Goal: Information Seeking & Learning: Compare options

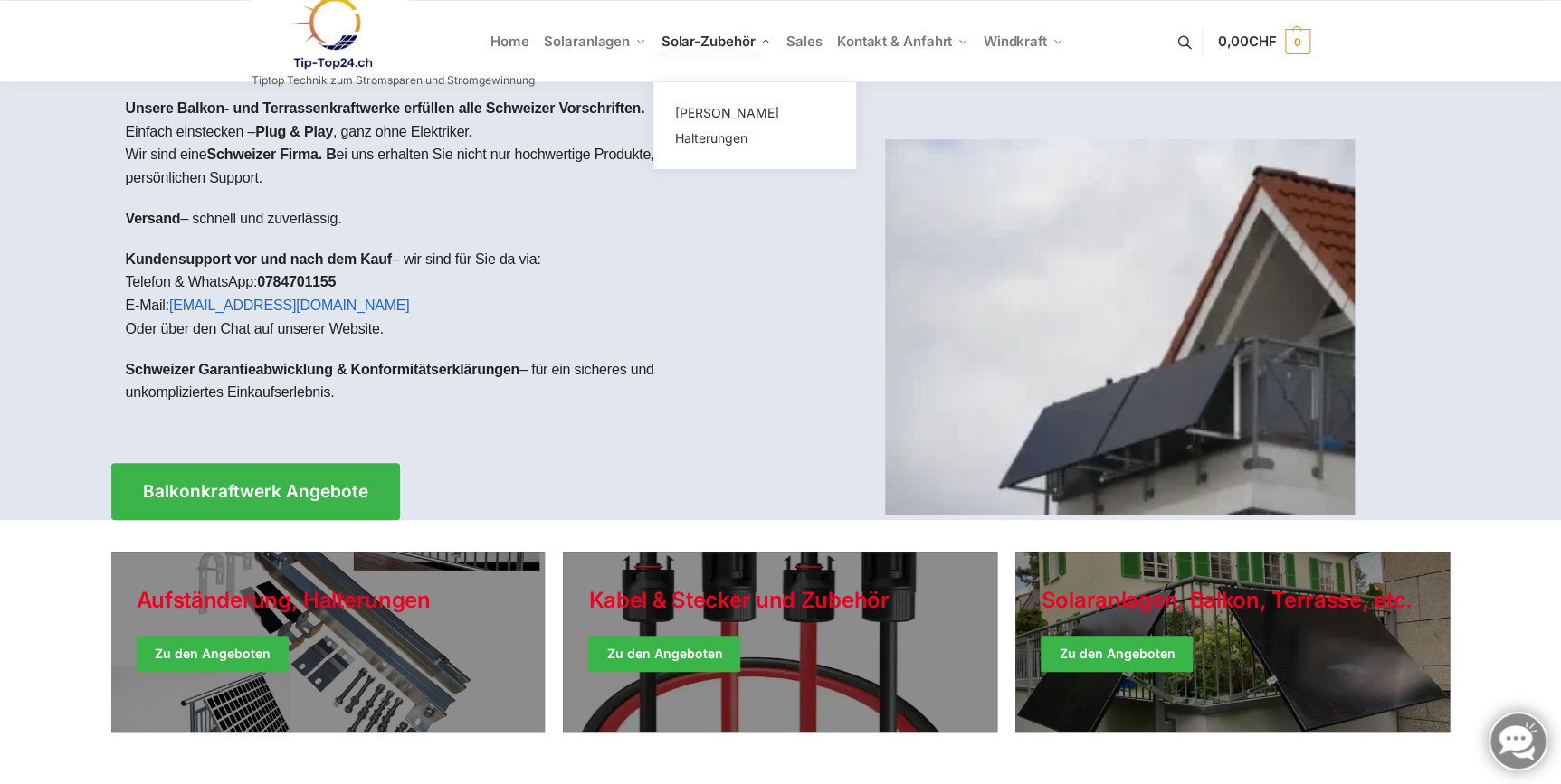
click at [728, 55] on link "Solar-Zubehör" at bounding box center [716, 41] width 125 height 81
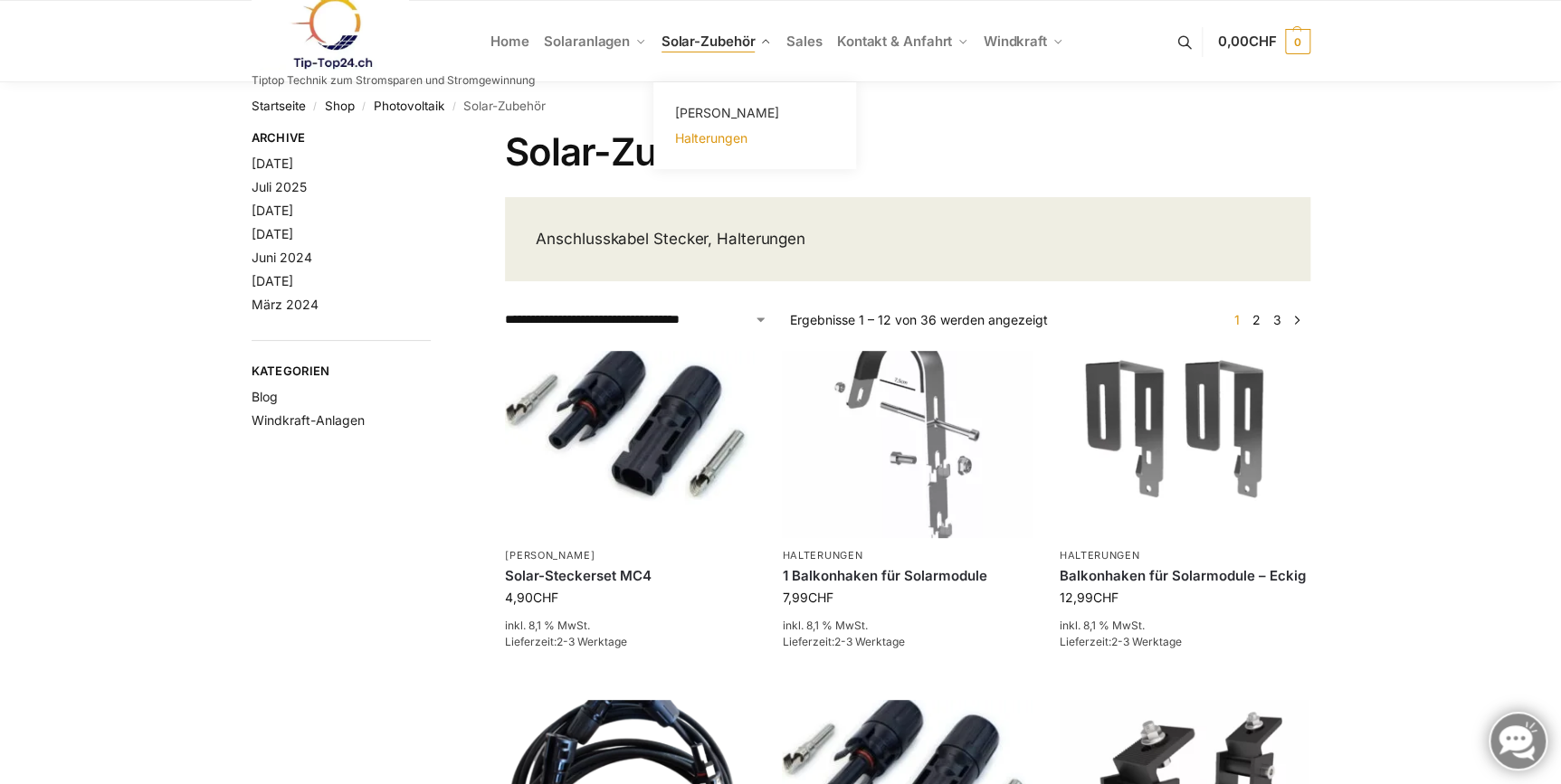
click at [712, 143] on span "Halterungen" at bounding box center [711, 138] width 72 height 15
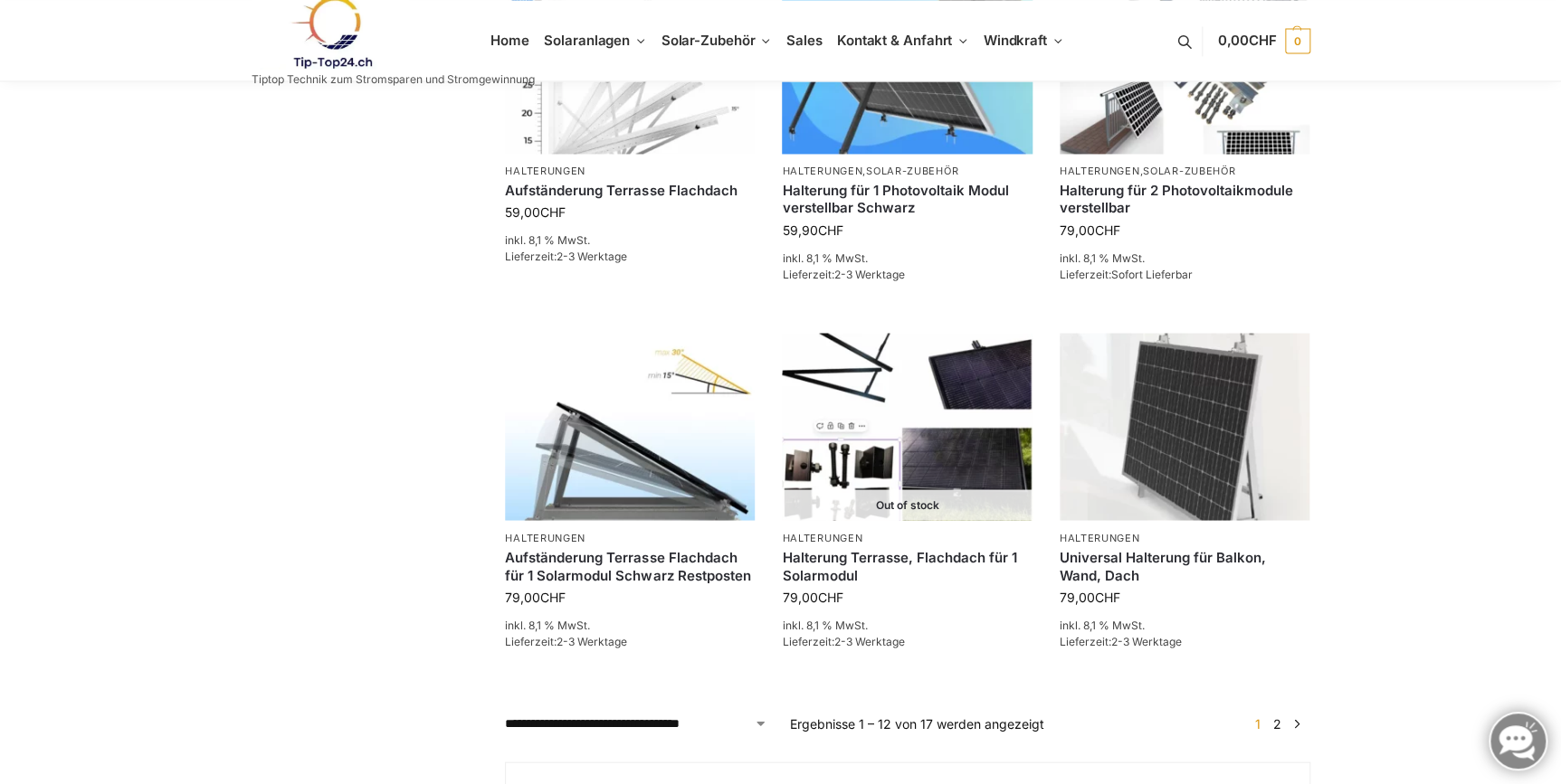
scroll to position [1397, 0]
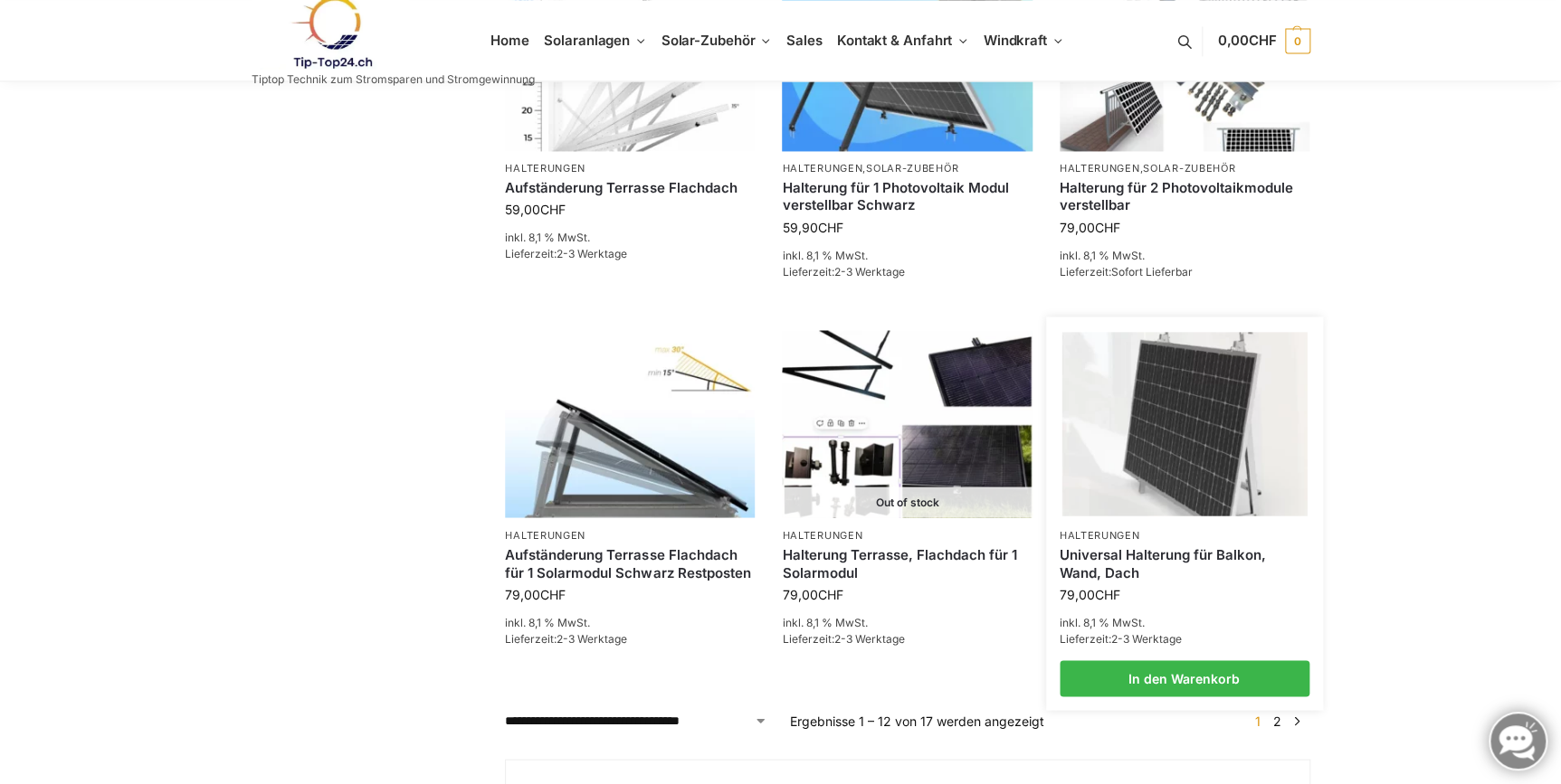
click at [1145, 457] on img at bounding box center [1184, 424] width 245 height 184
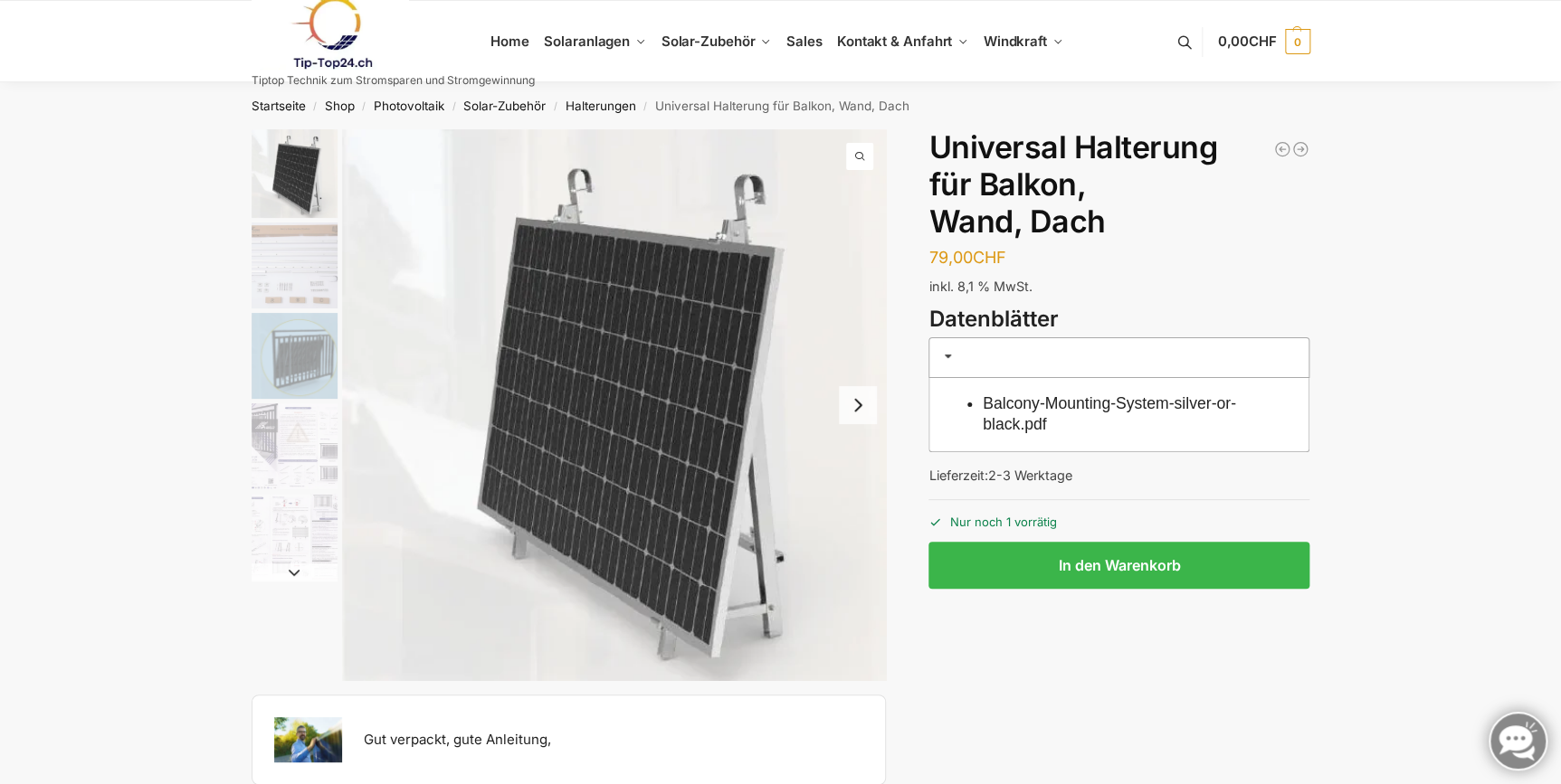
click at [845, 402] on button "Next slide" at bounding box center [858, 406] width 38 height 38
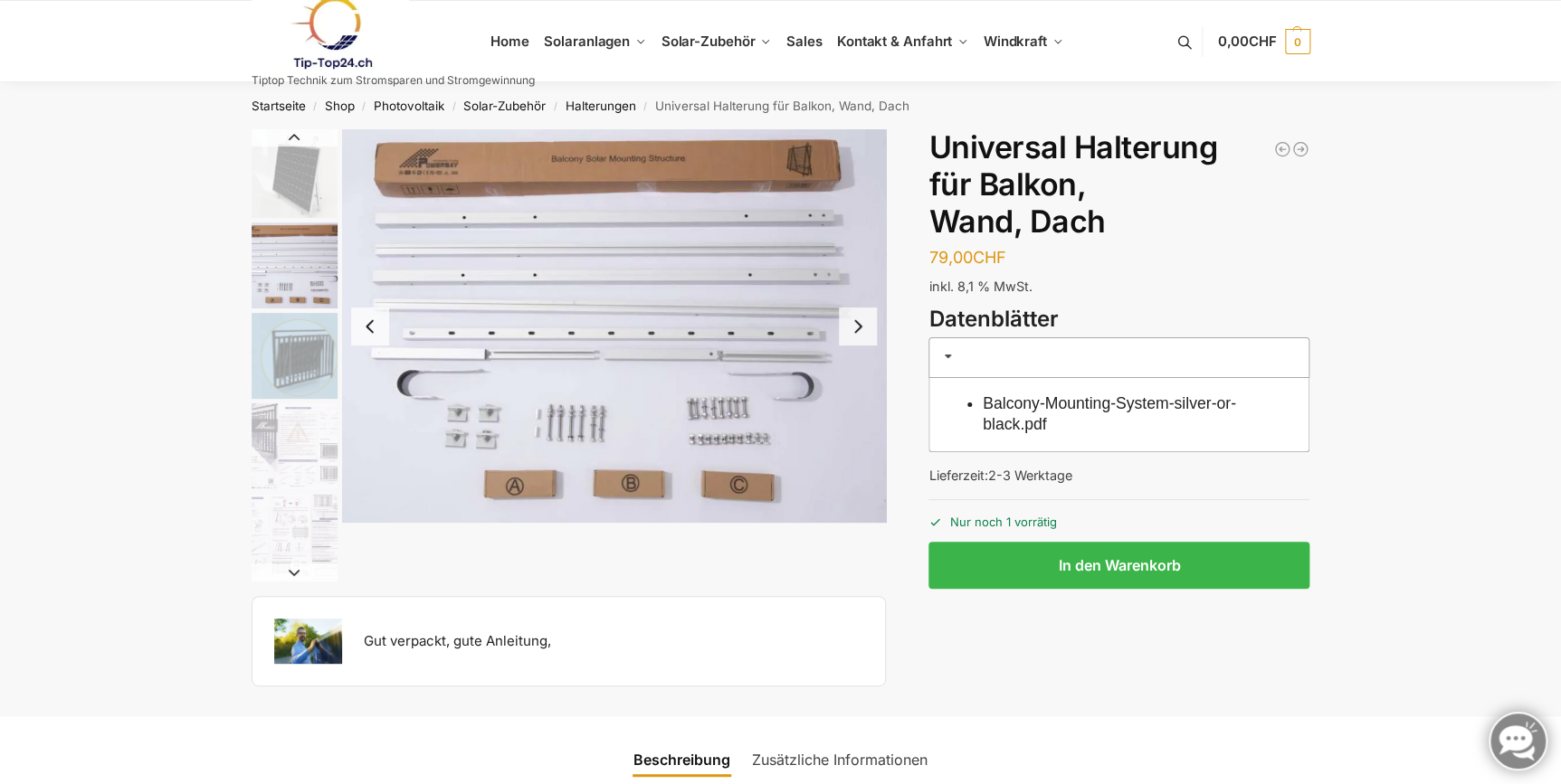
click at [855, 333] on button "Next slide" at bounding box center [858, 327] width 38 height 38
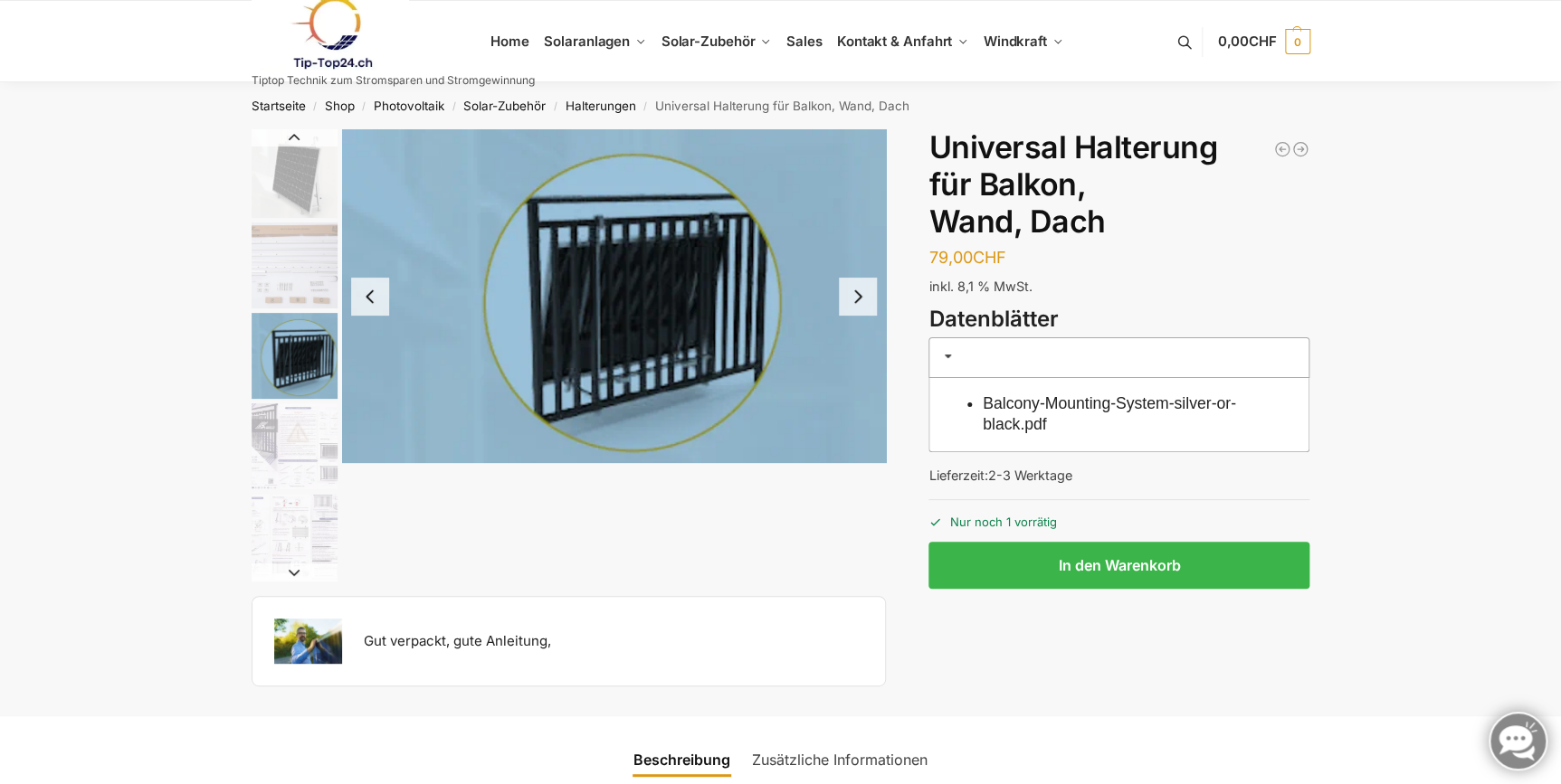
click at [861, 302] on button "Next slide" at bounding box center [858, 297] width 38 height 38
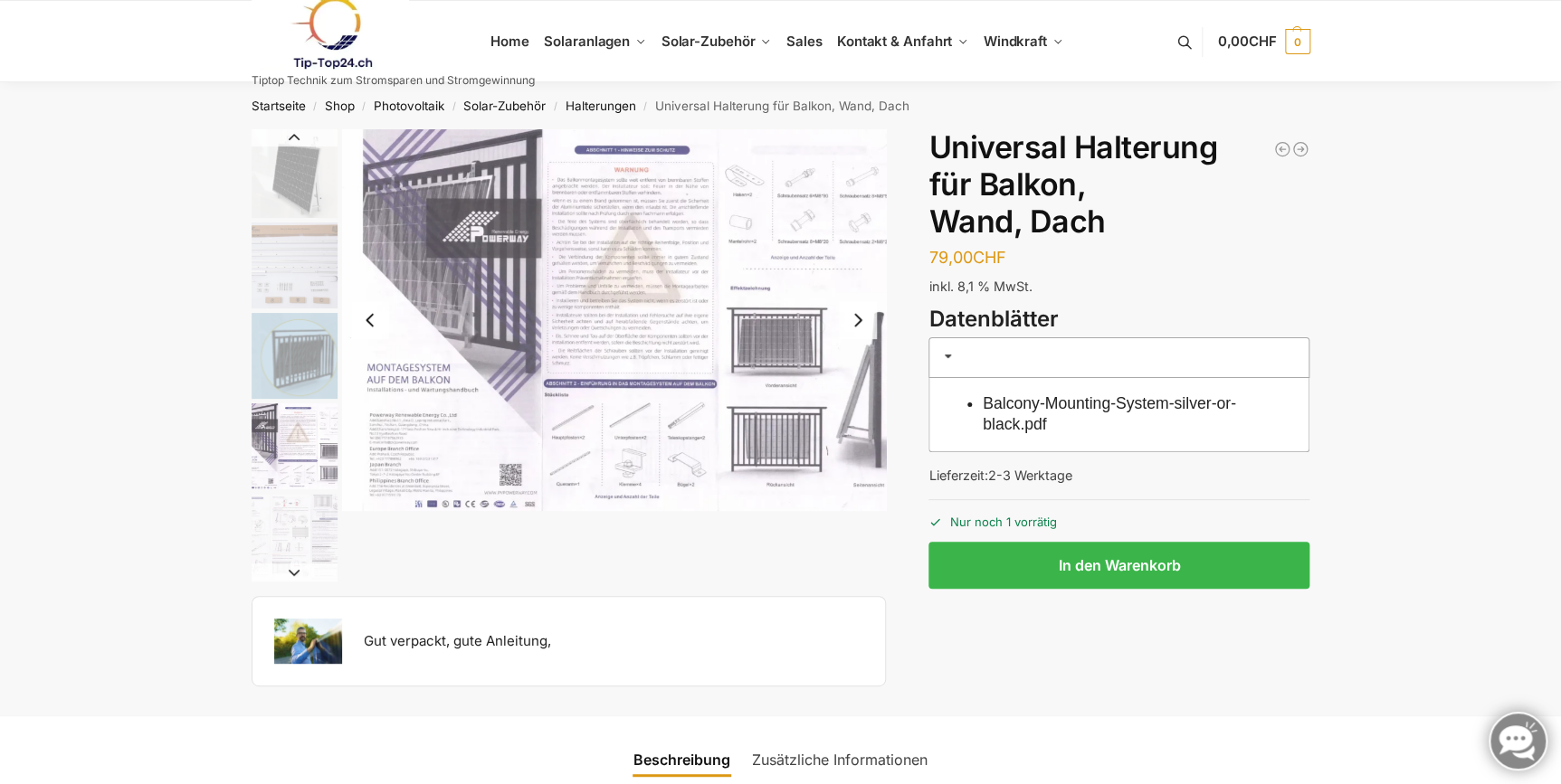
click at [855, 318] on button "Next slide" at bounding box center [858, 320] width 38 height 38
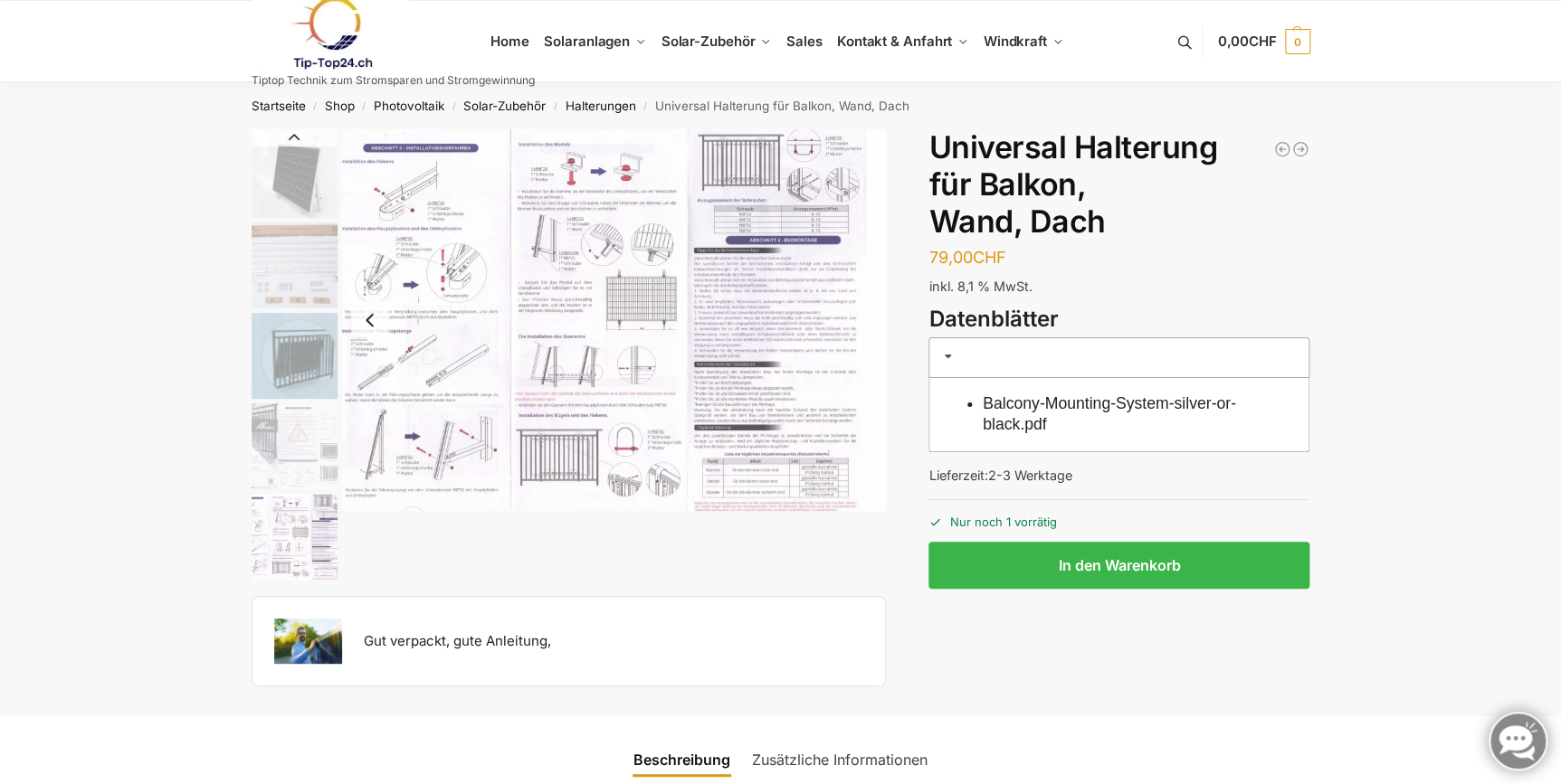
click at [270, 423] on img "4 / 5" at bounding box center [294, 447] width 86 height 86
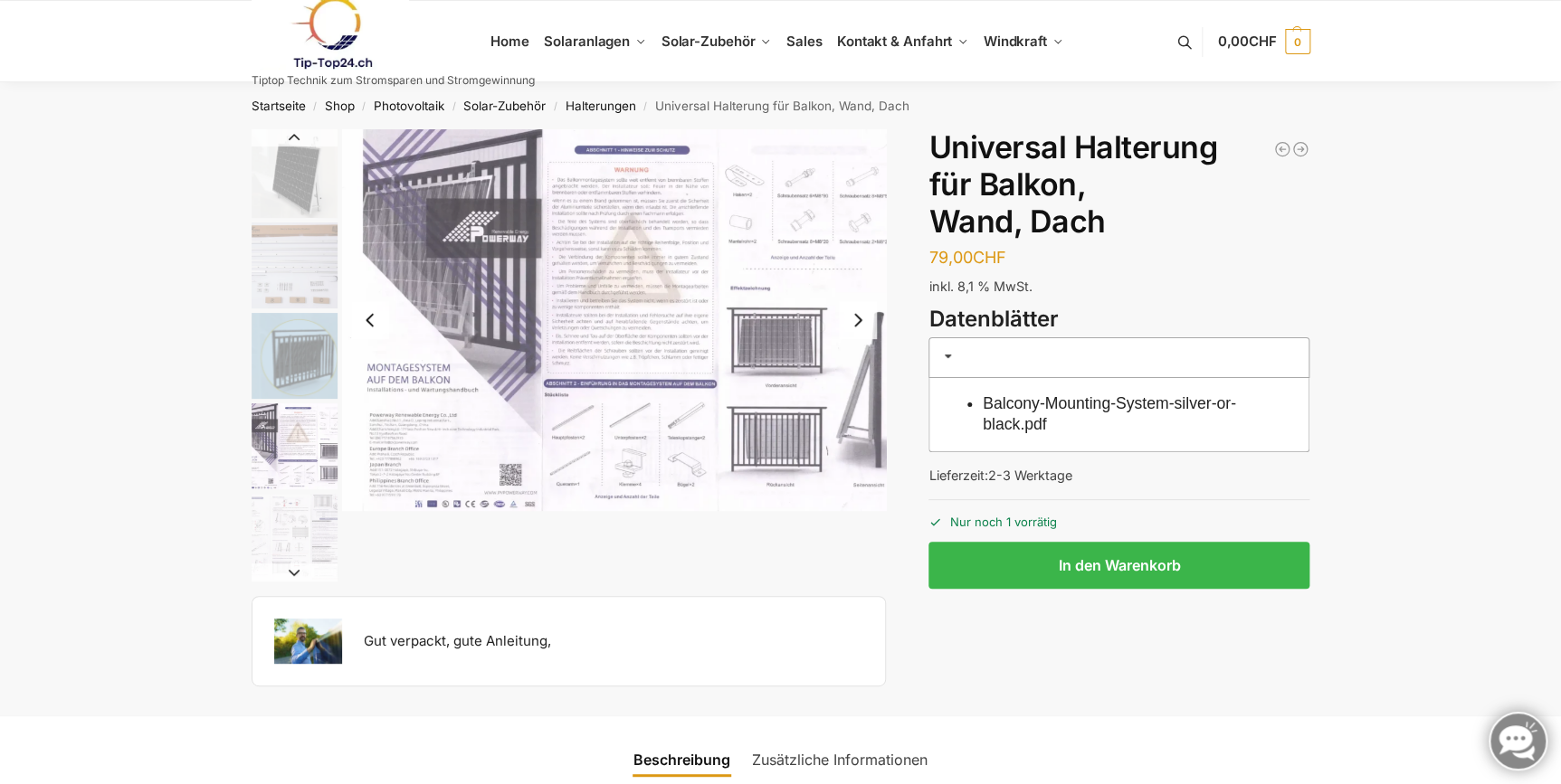
click at [286, 528] on img "5 / 5" at bounding box center [294, 537] width 86 height 86
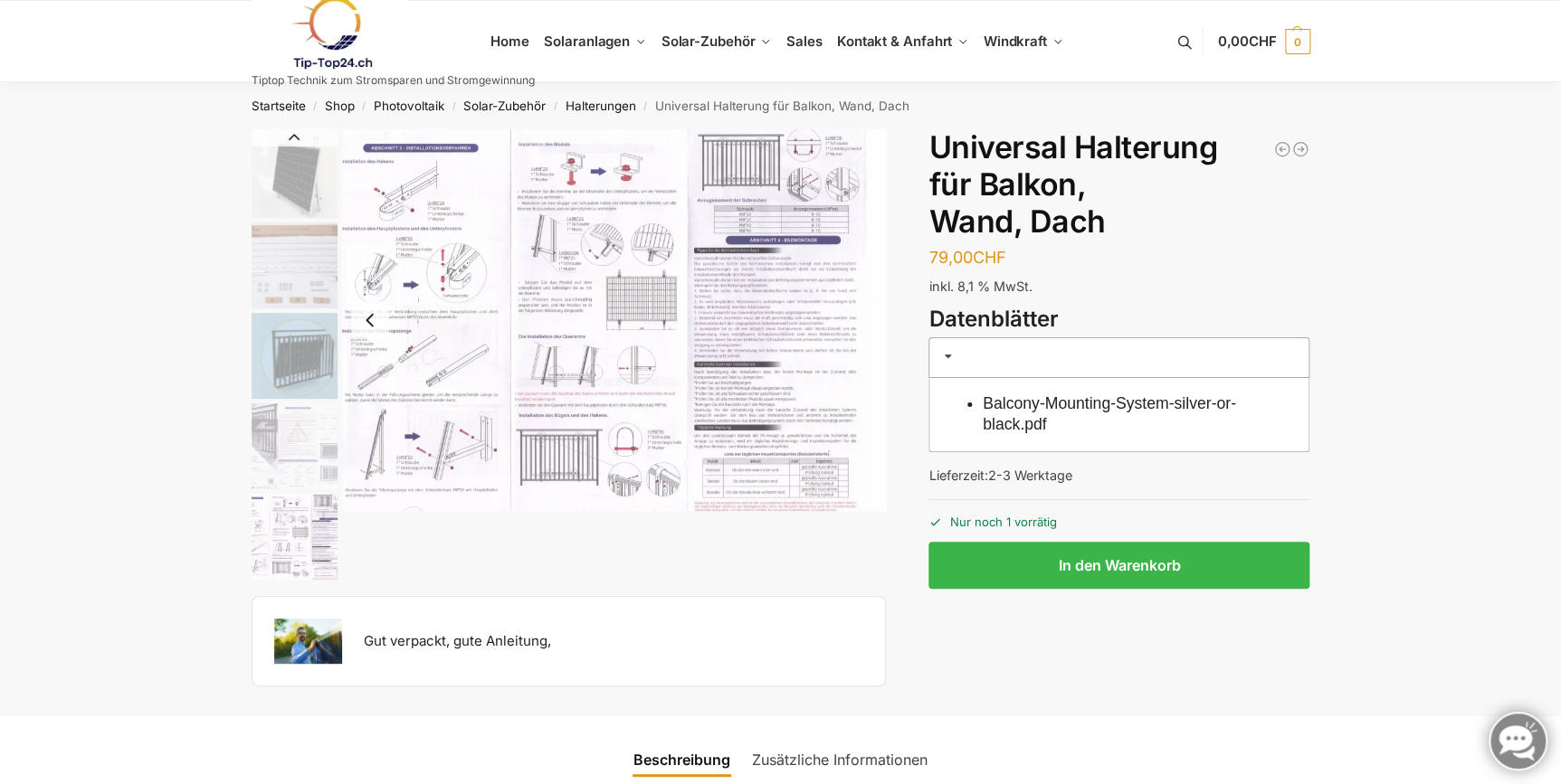
click at [819, 182] on img "5 / 5" at bounding box center [615, 320] width 545 height 382
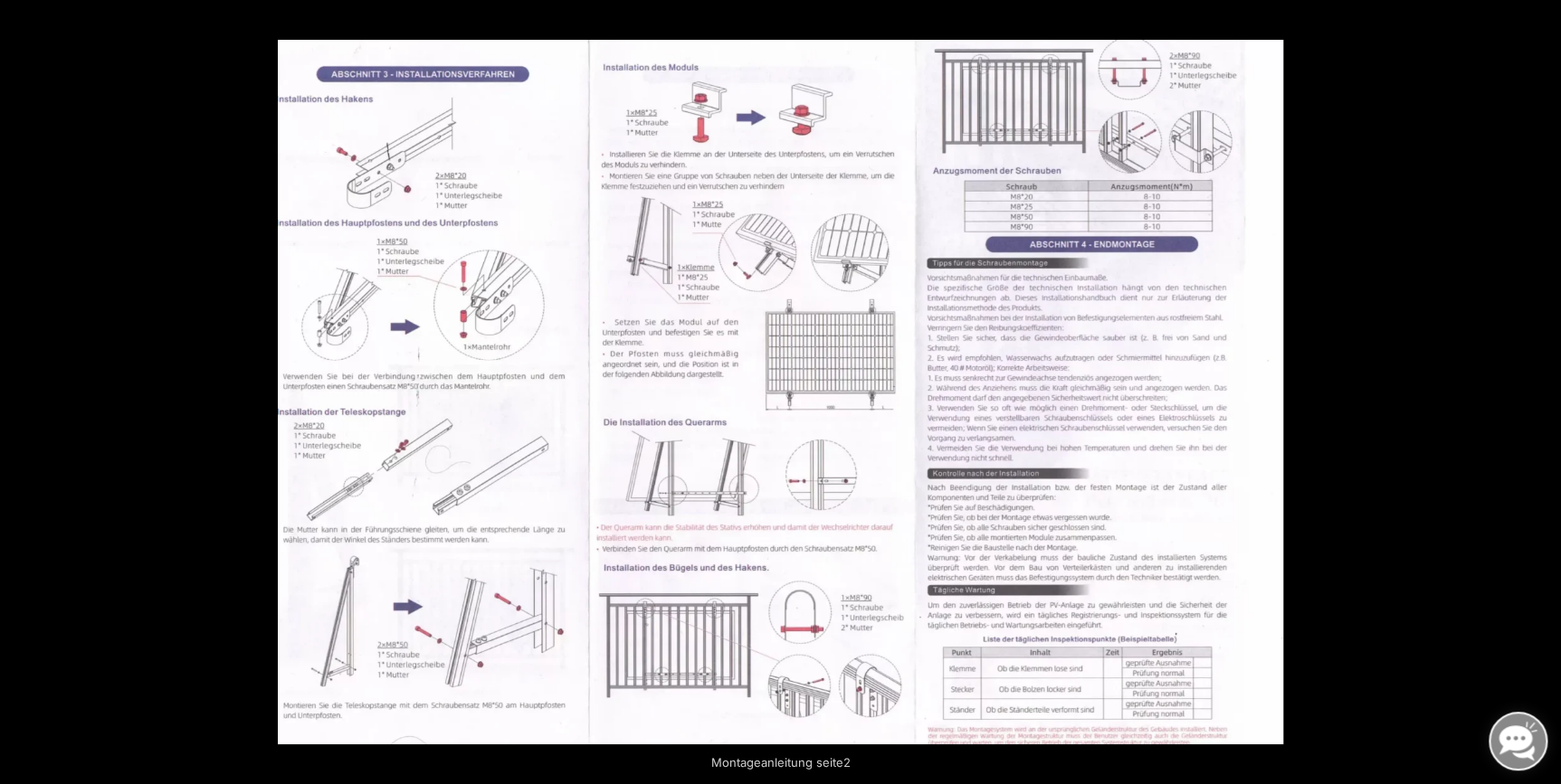
click at [225, 216] on div at bounding box center [780, 392] width 1561 height 784
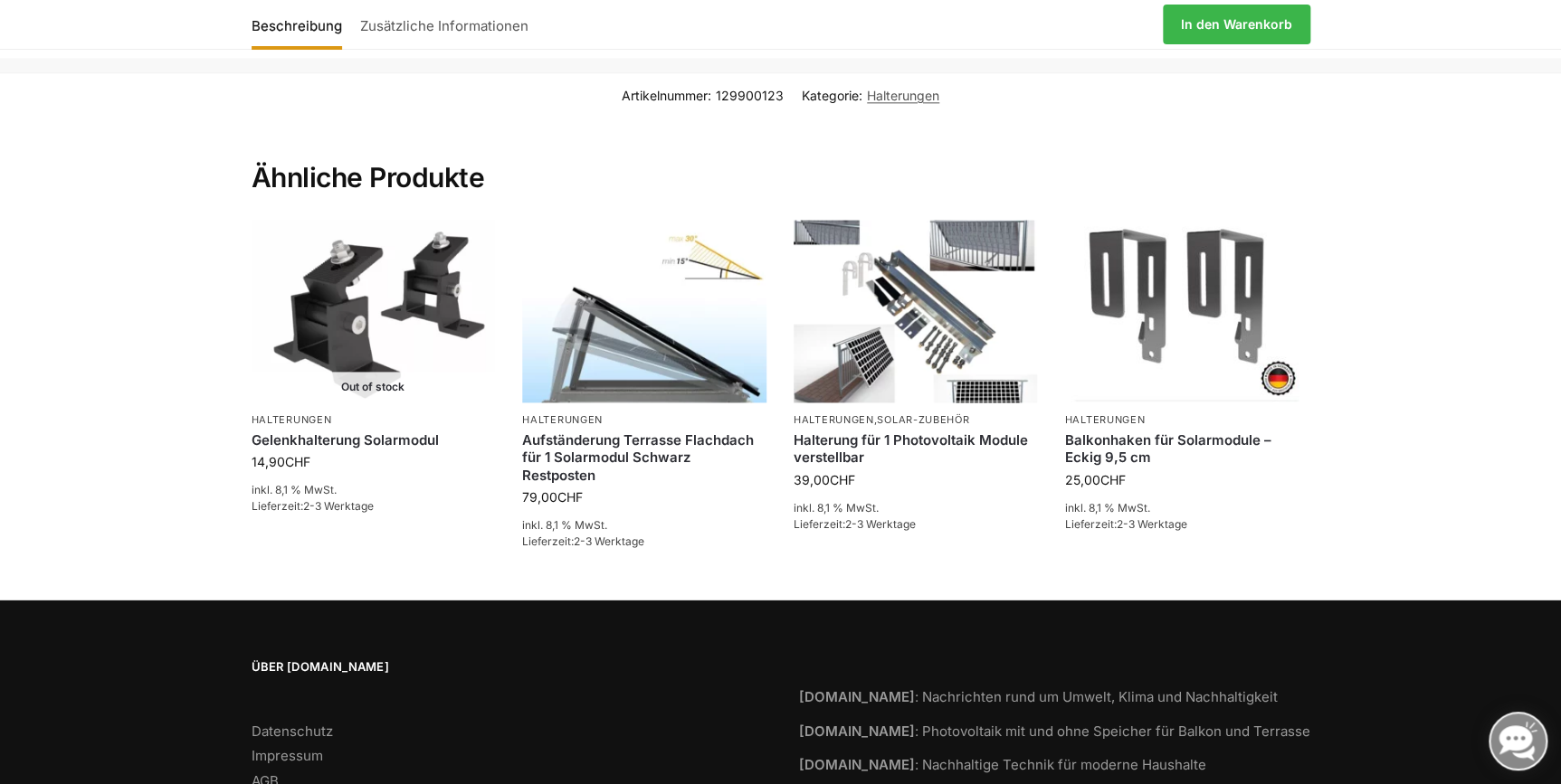
scroll to position [1069, 0]
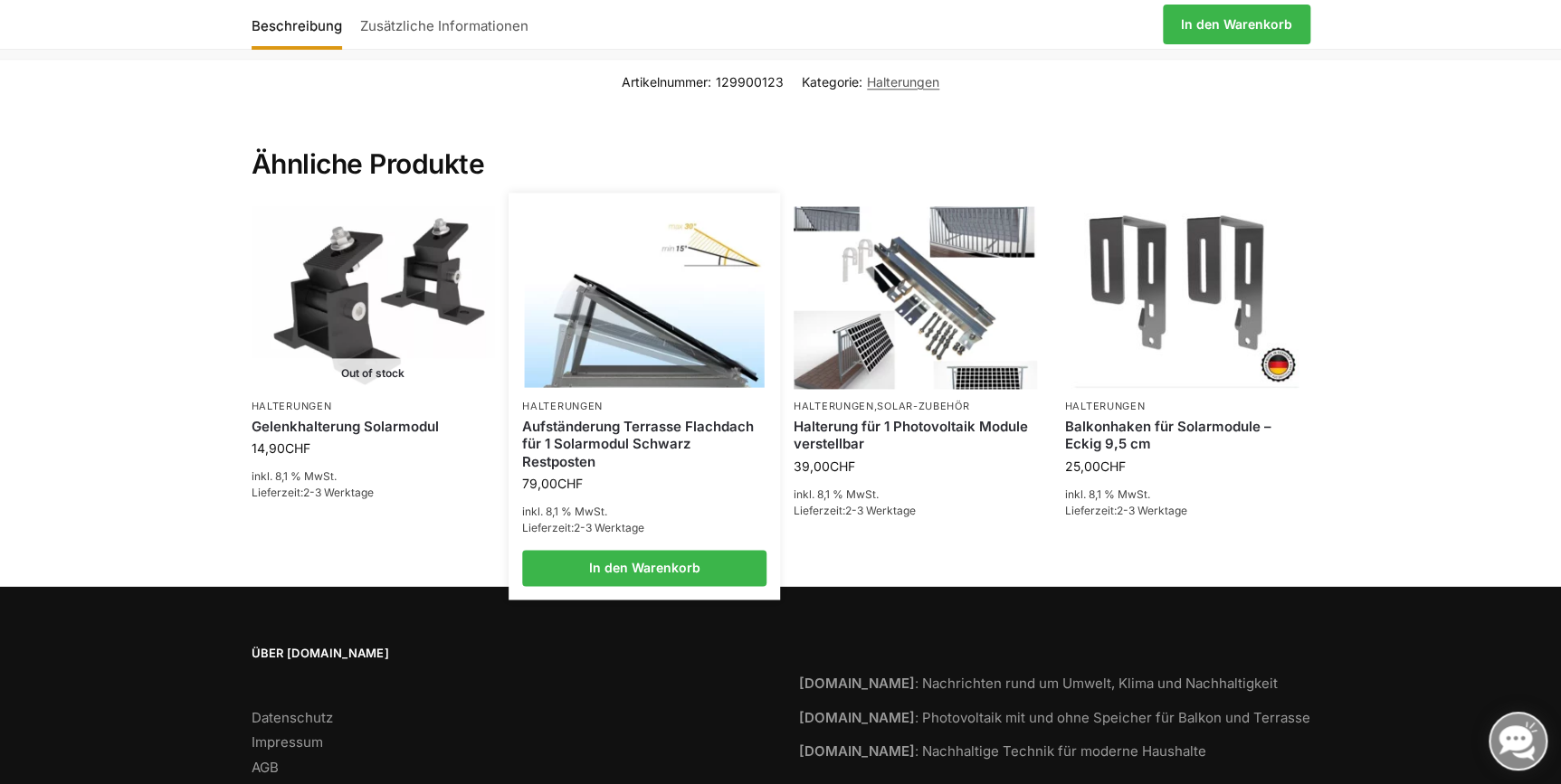
click at [630, 425] on link "Aufständerung Terrasse Flachdach für 1 Solarmodul Schwarz Restposten" at bounding box center [644, 445] width 244 height 53
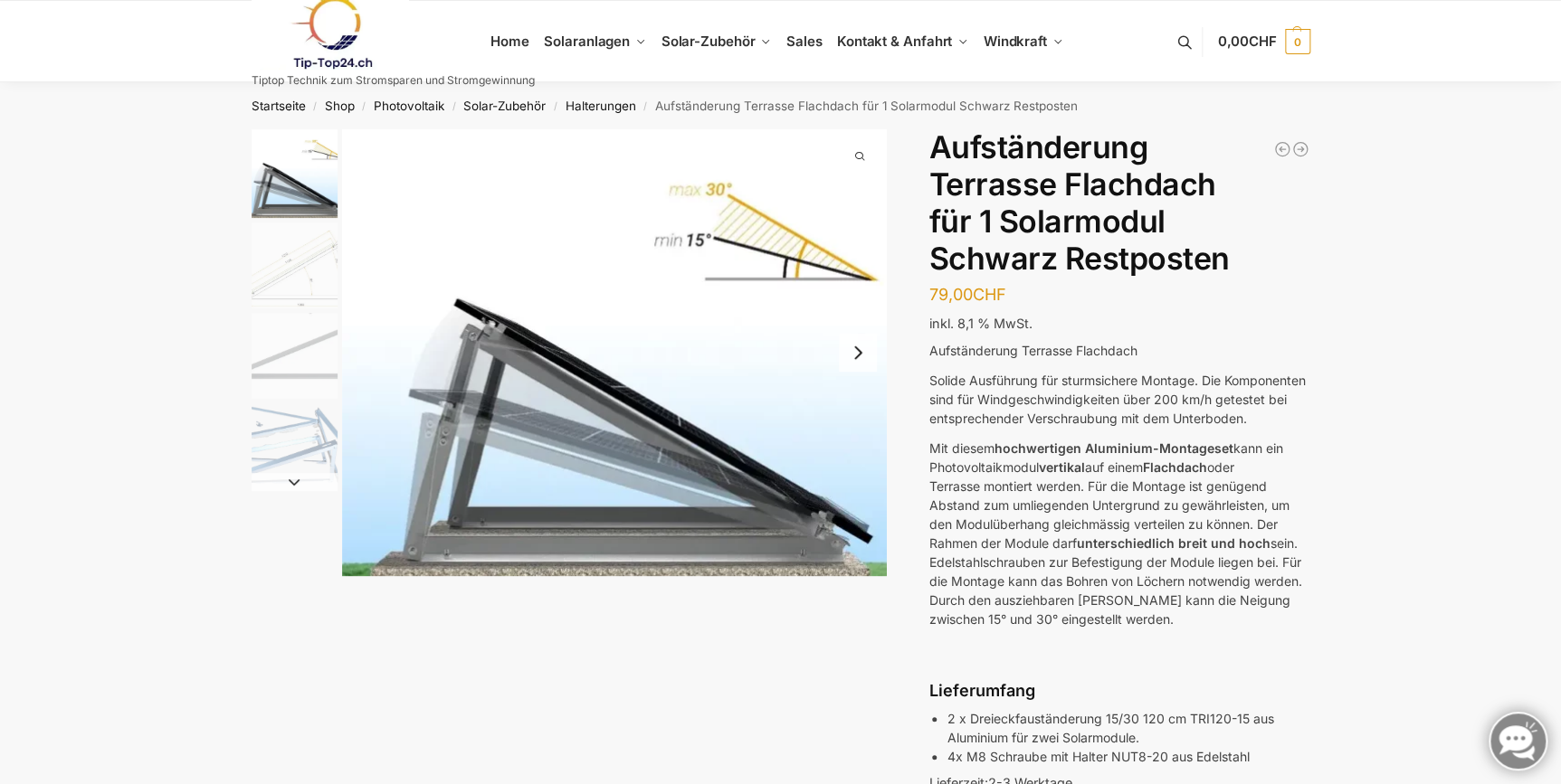
click at [318, 258] on img "2 / 4" at bounding box center [294, 266] width 86 height 86
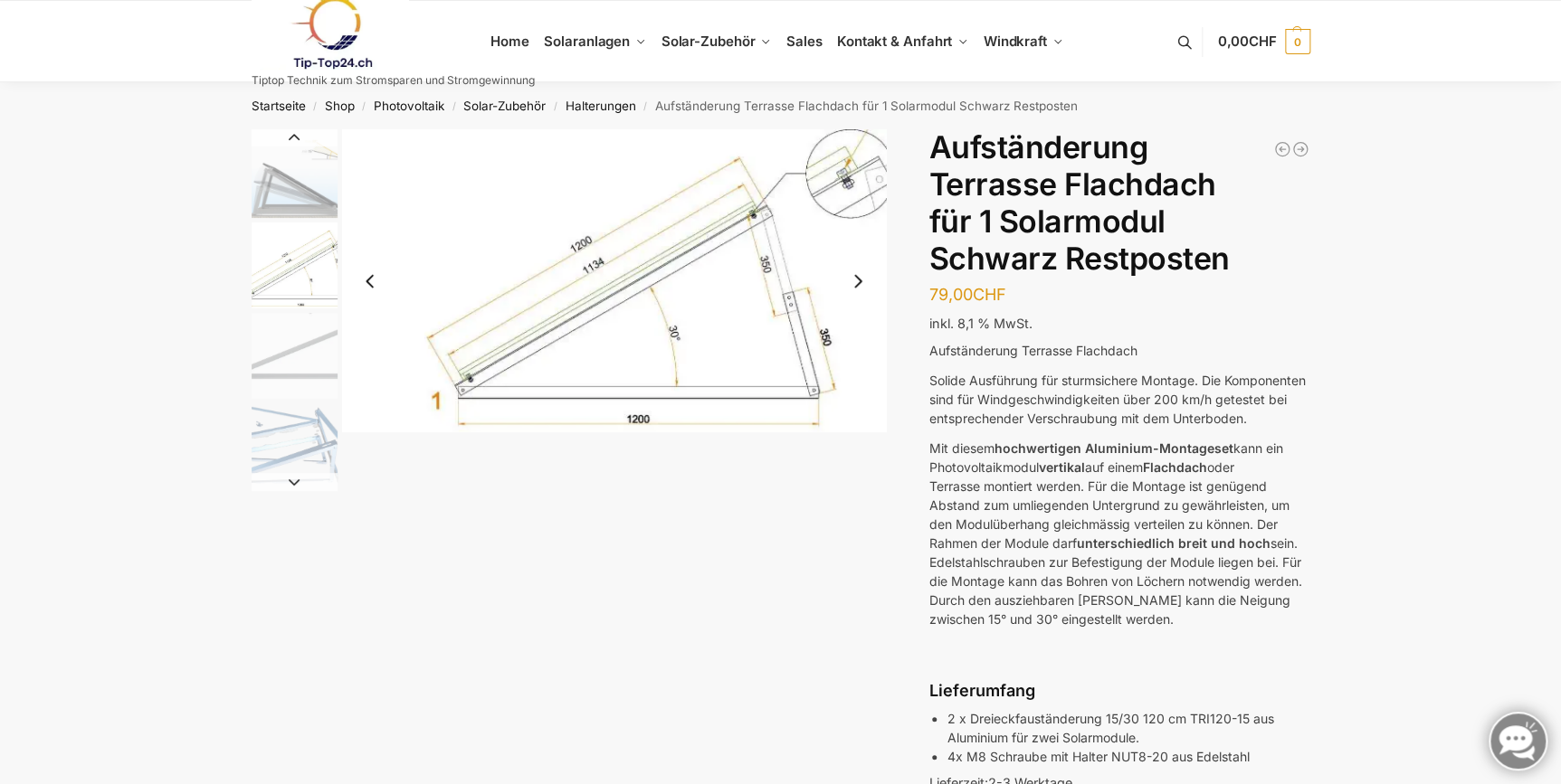
click at [285, 328] on img "3 / 4" at bounding box center [294, 356] width 86 height 86
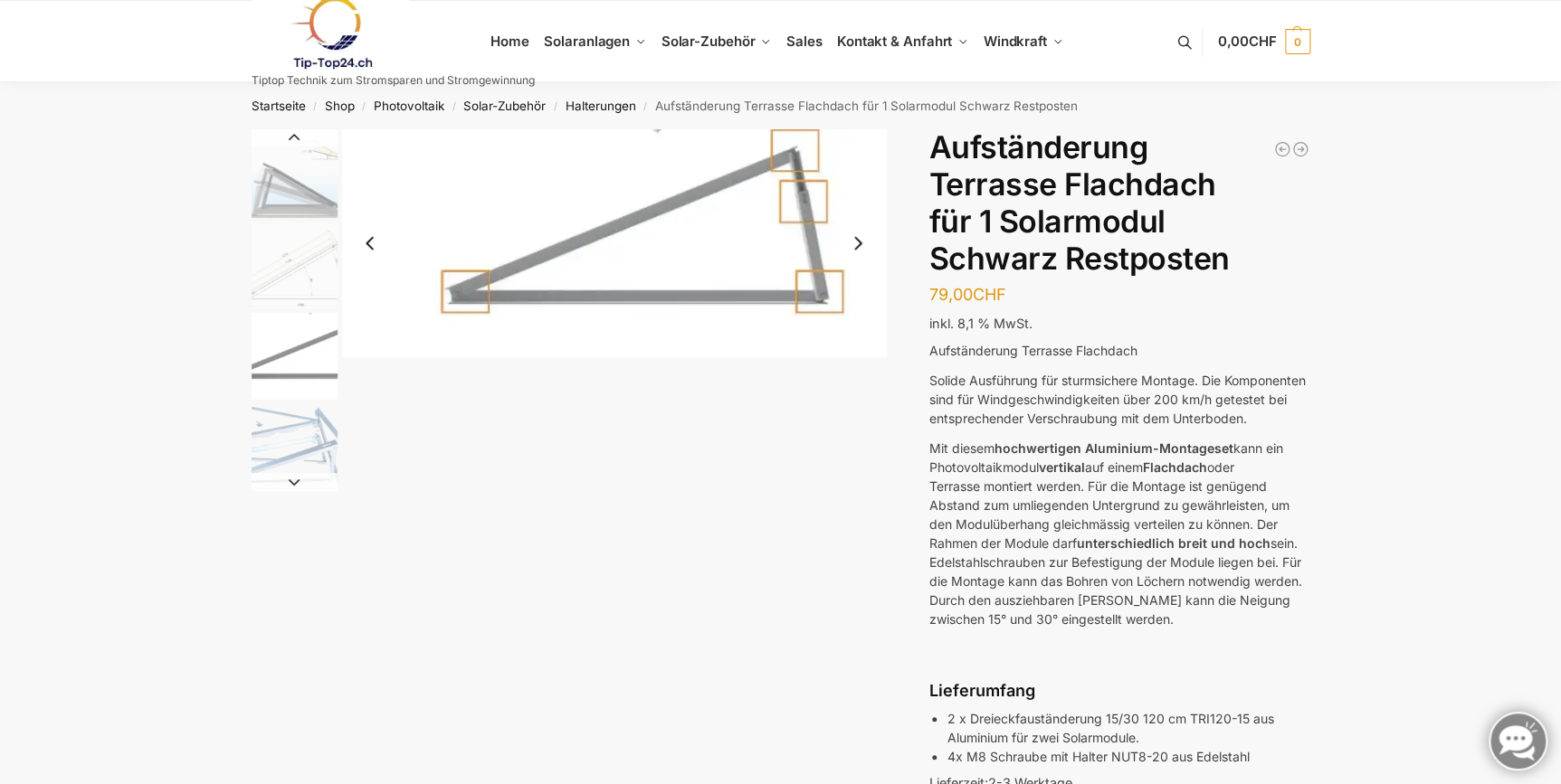
click at [280, 415] on img "4 / 4" at bounding box center [294, 447] width 86 height 86
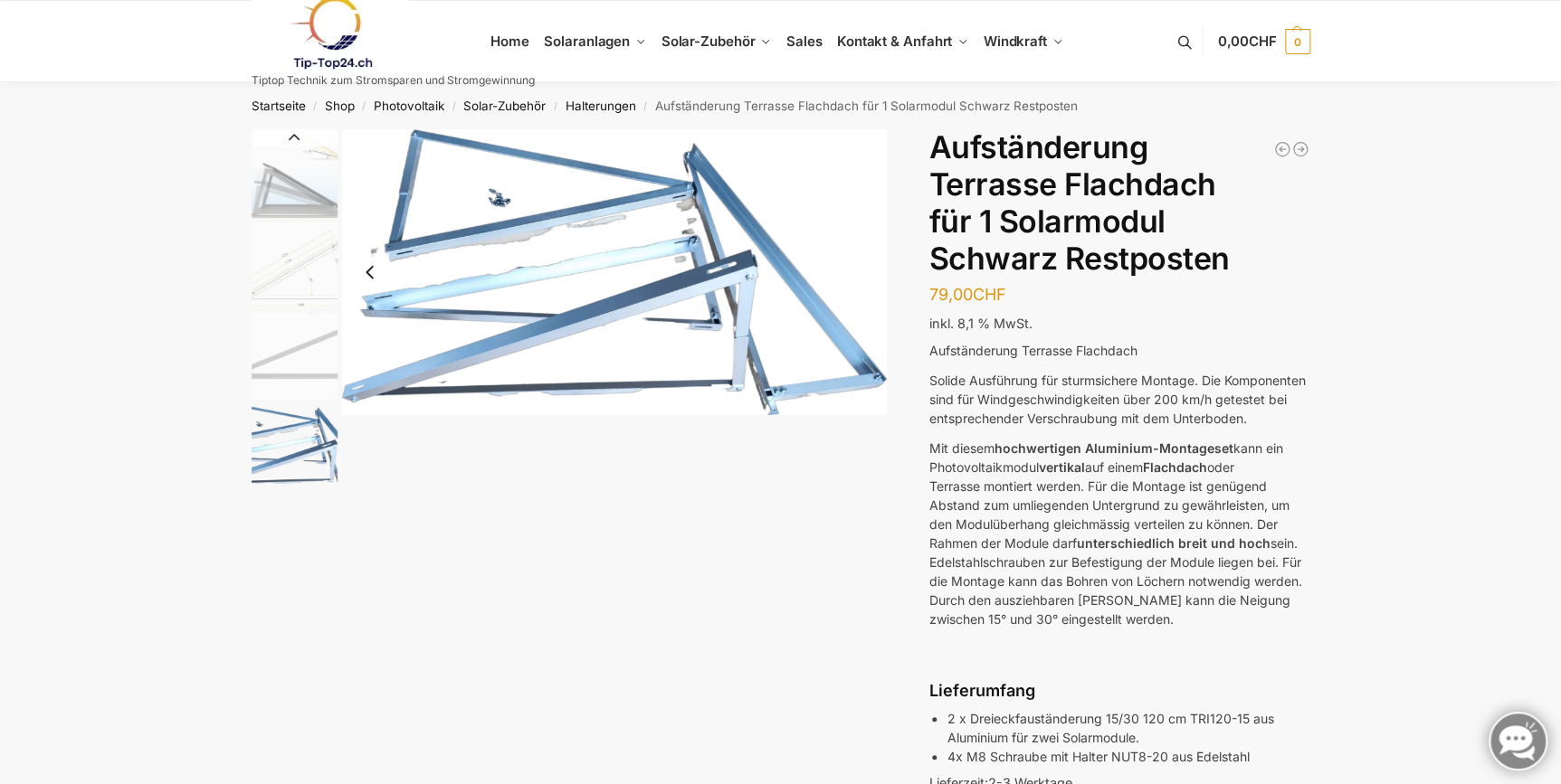
click at [675, 194] on img "4 / 4" at bounding box center [615, 271] width 545 height 285
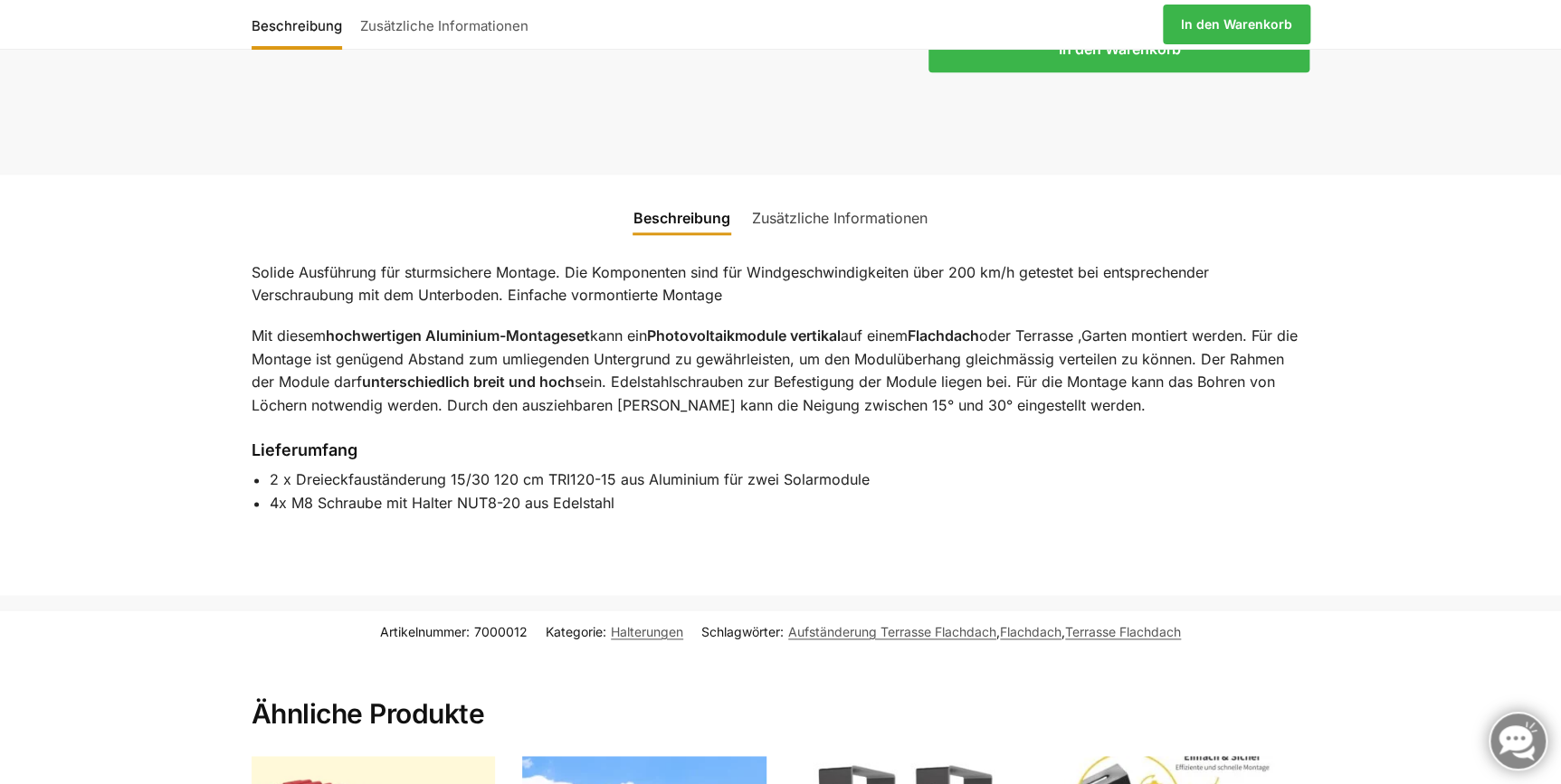
scroll to position [740, 0]
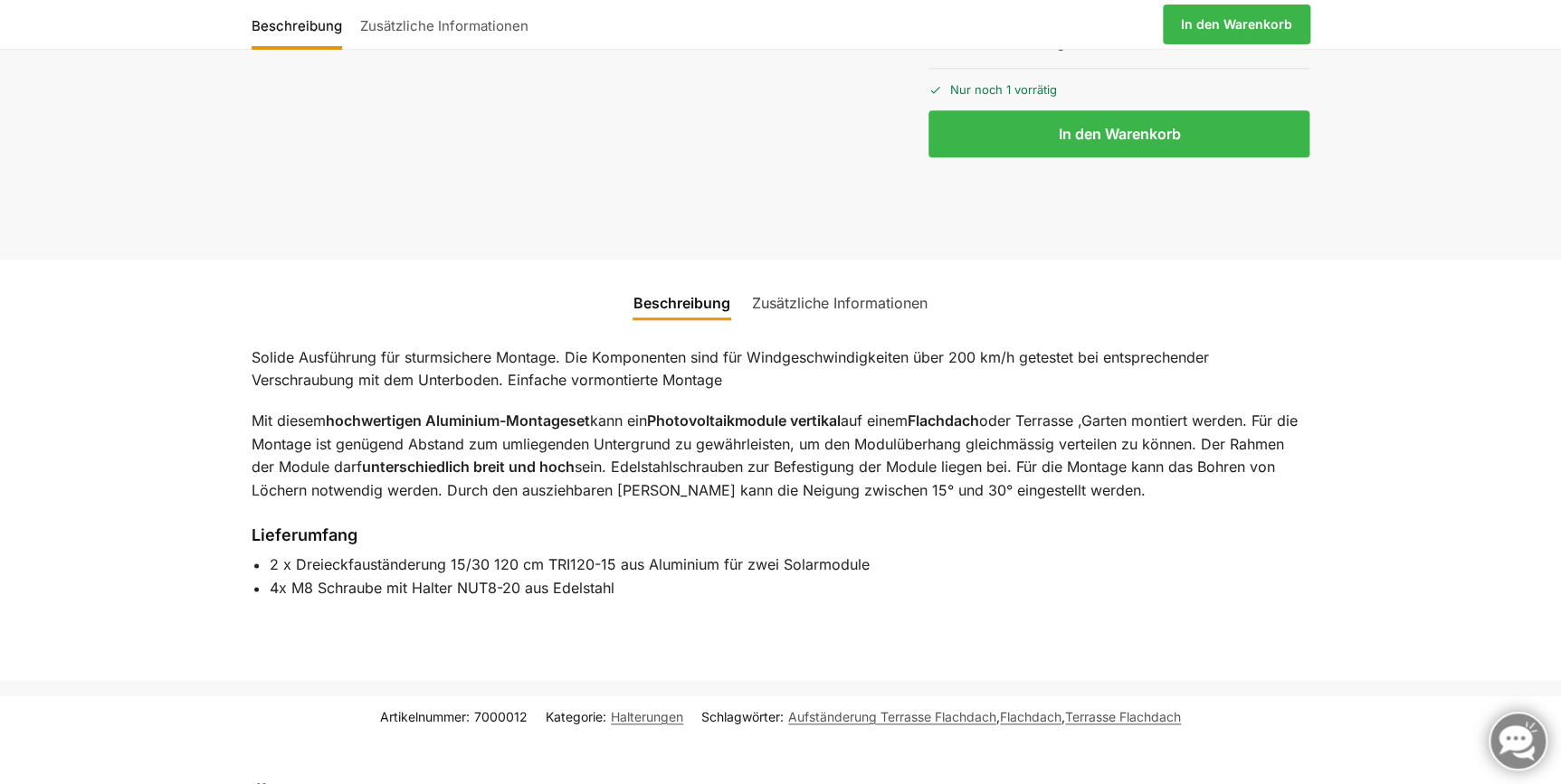
click at [860, 325] on link "Zusätzliche Informationen" at bounding box center [840, 303] width 197 height 44
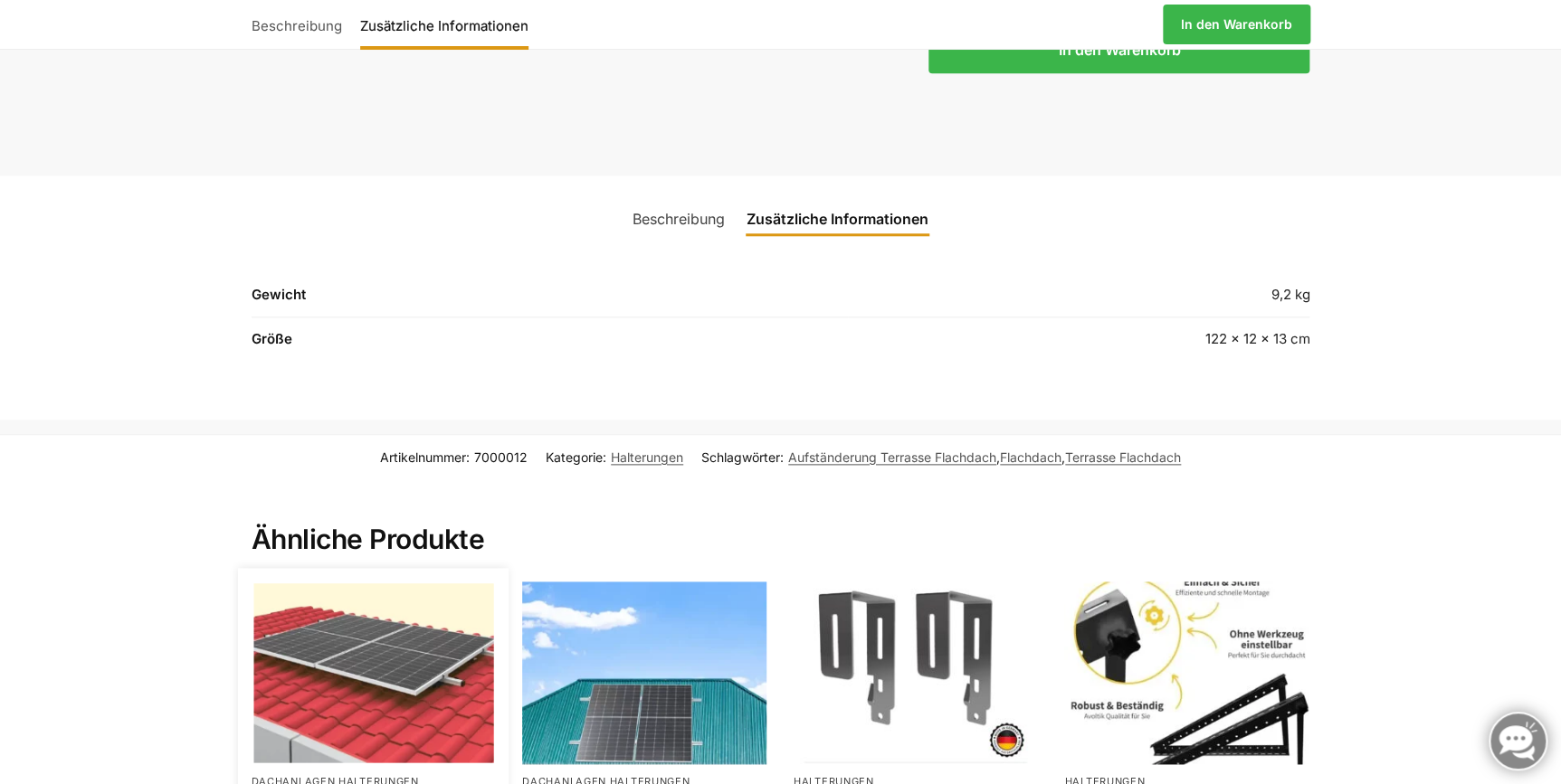
scroll to position [0, 0]
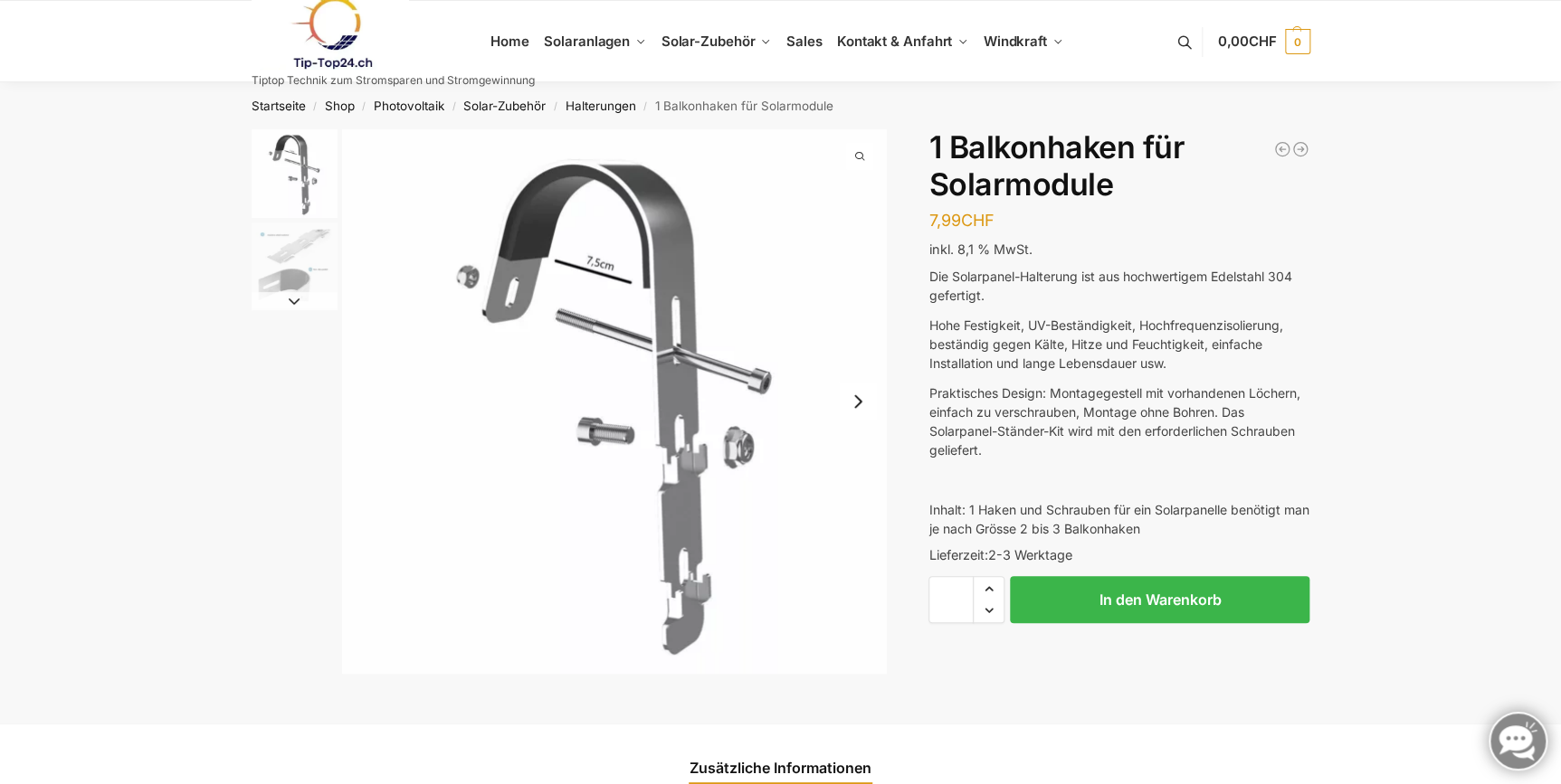
click at [289, 267] on img "2 / 2" at bounding box center [294, 266] width 86 height 86
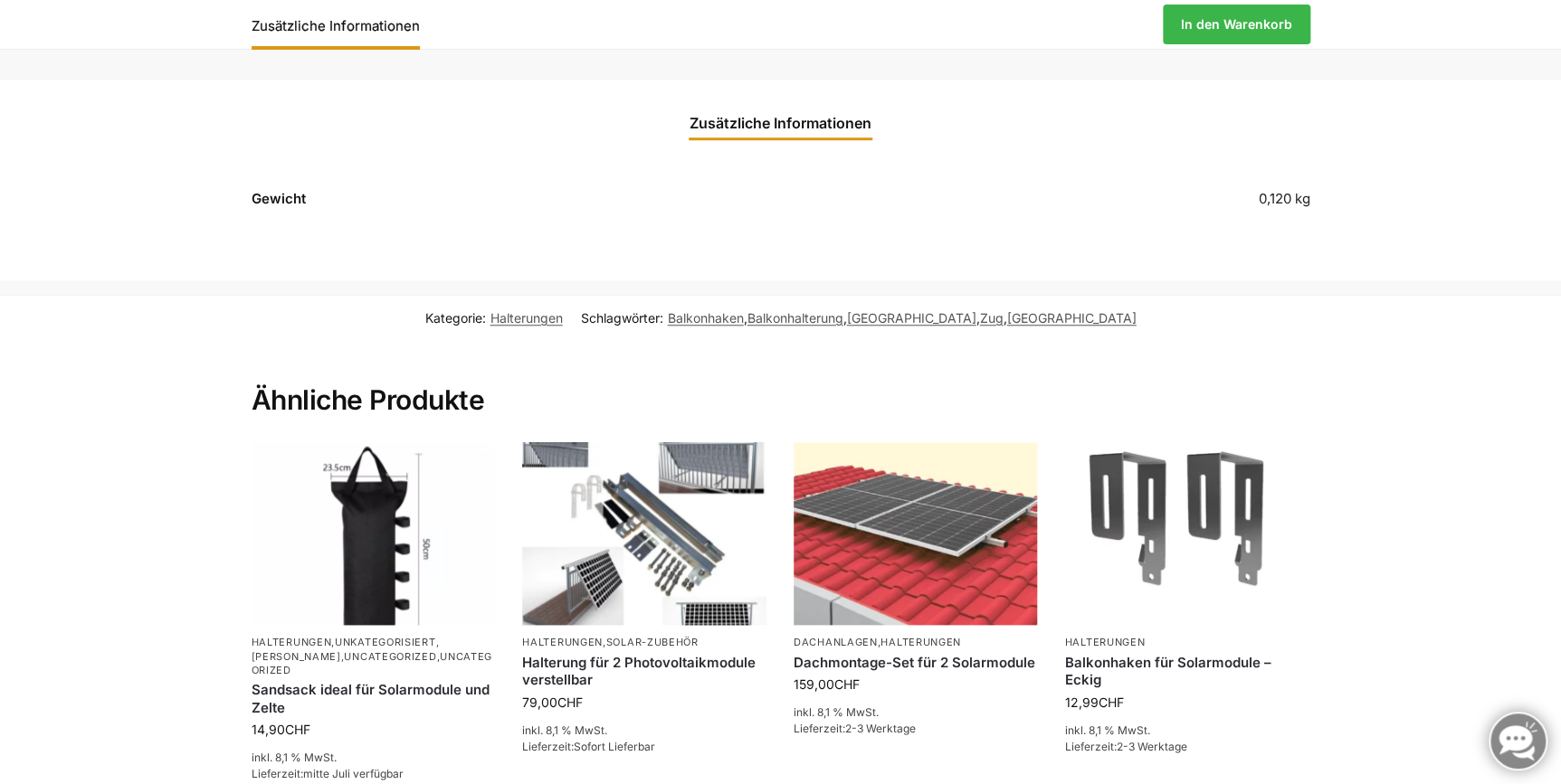
scroll to position [657, 0]
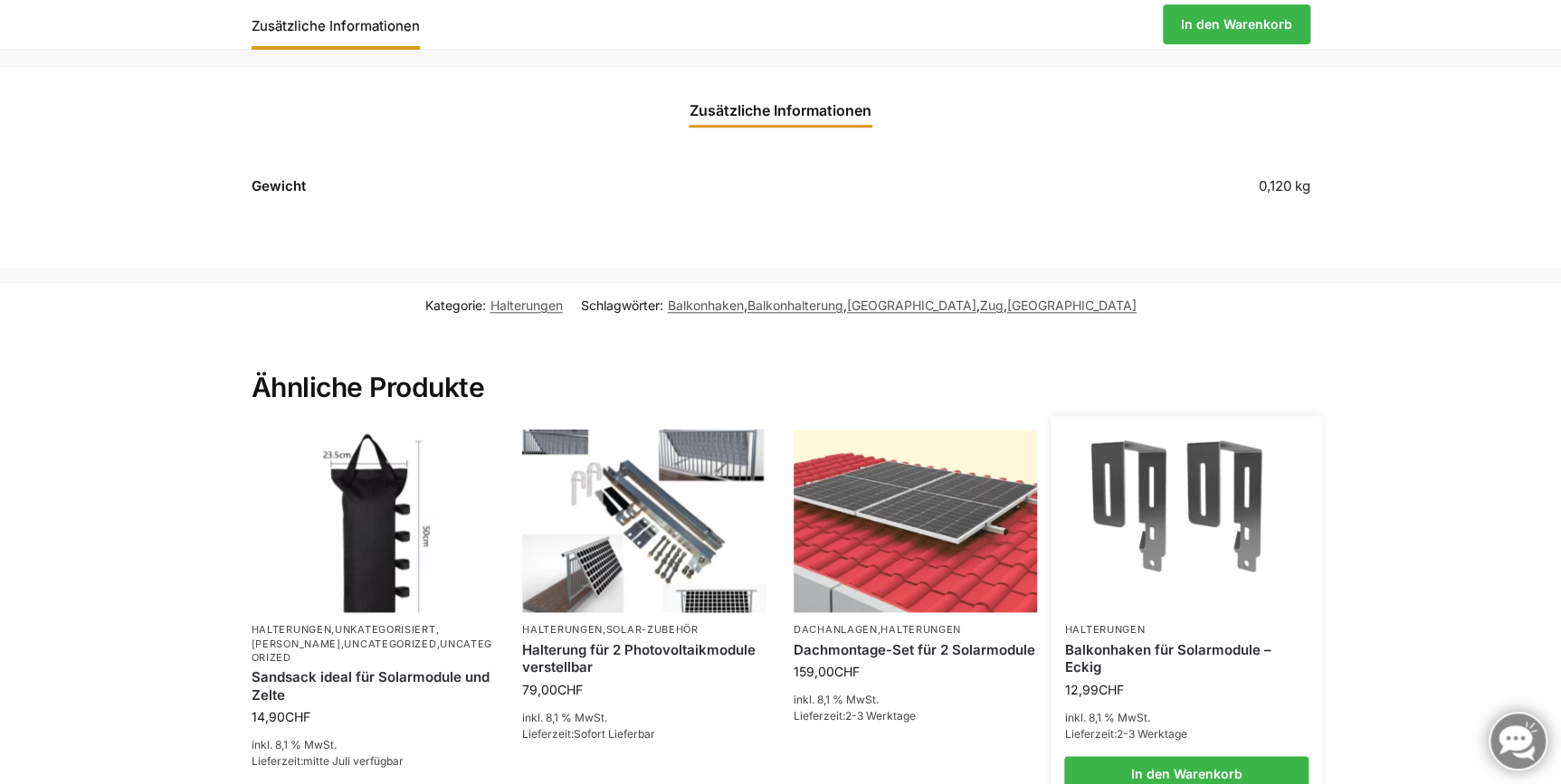
click at [1187, 638] on div "Balkonhaken für Solarmodule – Eckig" at bounding box center [1186, 659] width 244 height 43
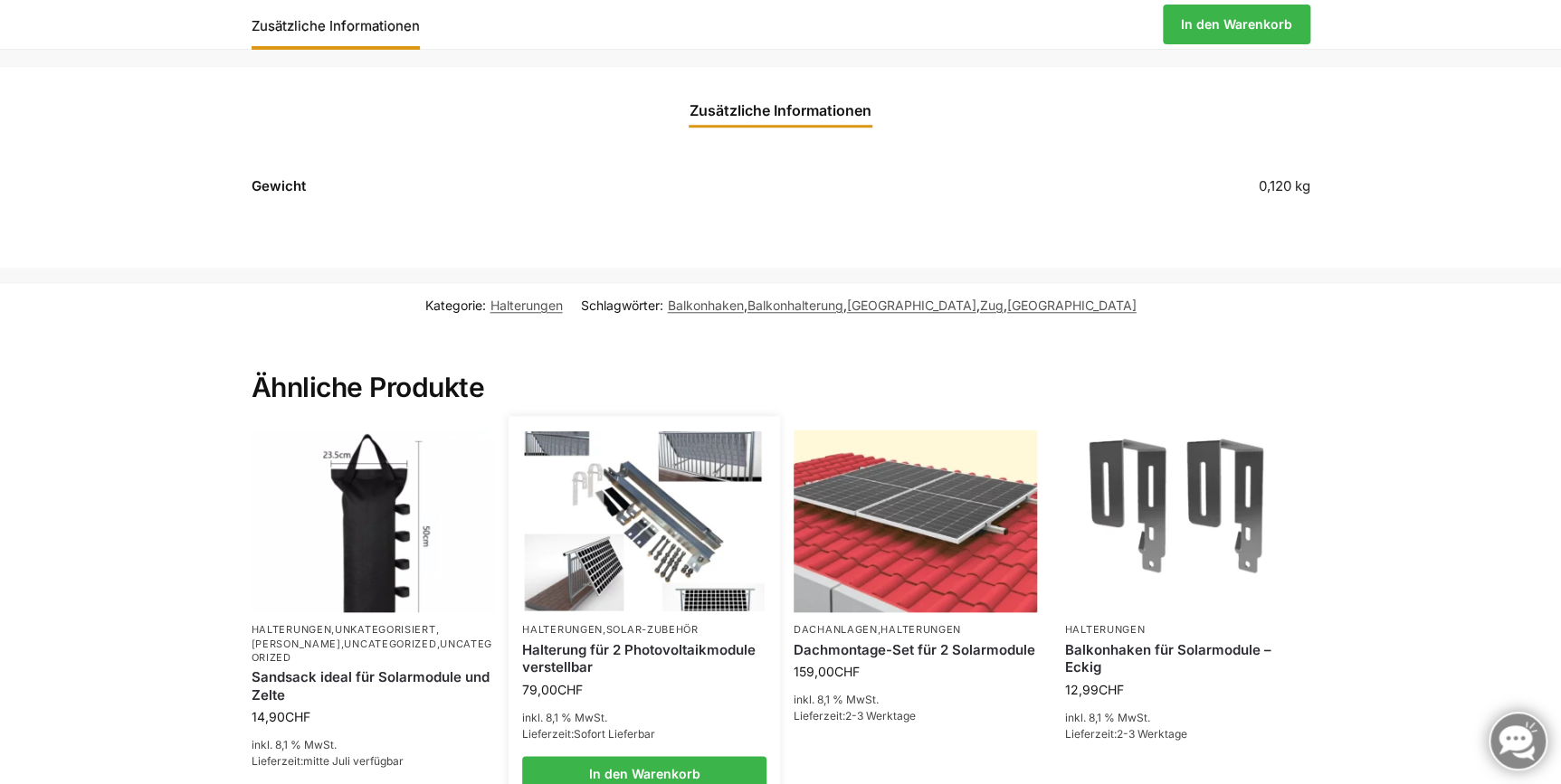
click at [677, 577] on img at bounding box center [645, 521] width 240 height 180
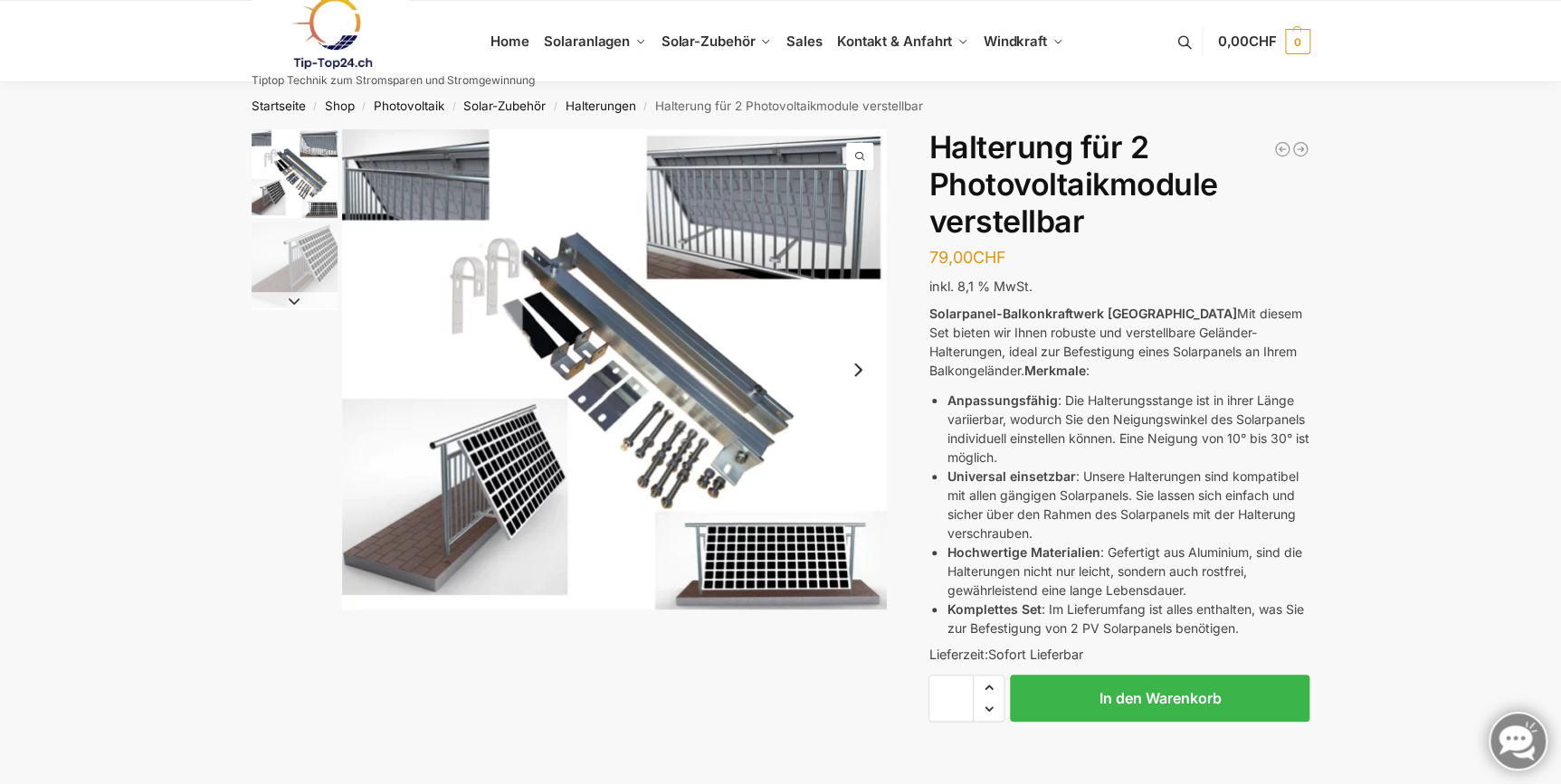
click at [317, 256] on img "2 / 2" at bounding box center [294, 266] width 86 height 86
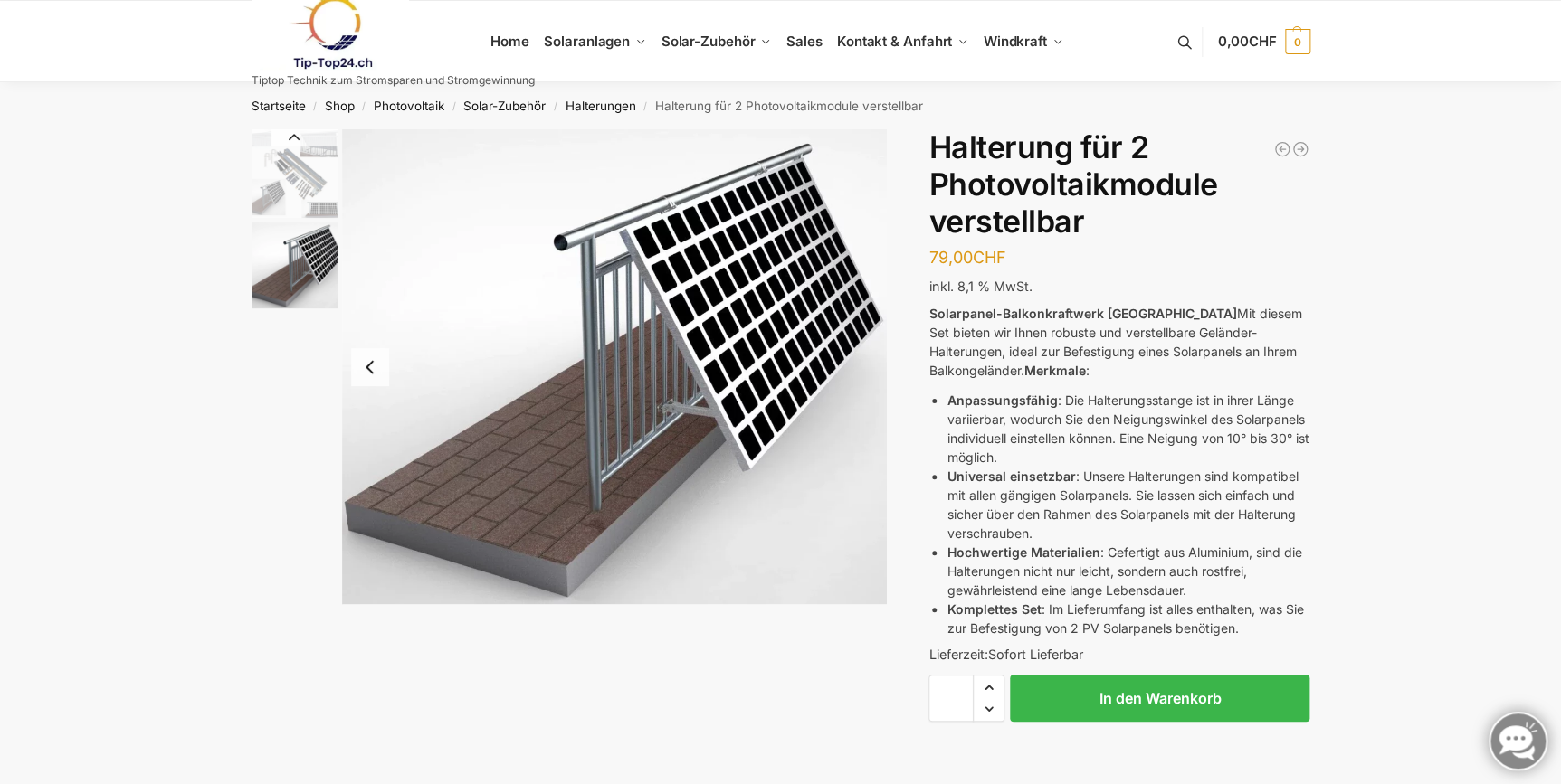
click at [294, 247] on img "2 / 2" at bounding box center [294, 266] width 86 height 86
click at [297, 168] on img "1 / 2" at bounding box center [294, 173] width 86 height 89
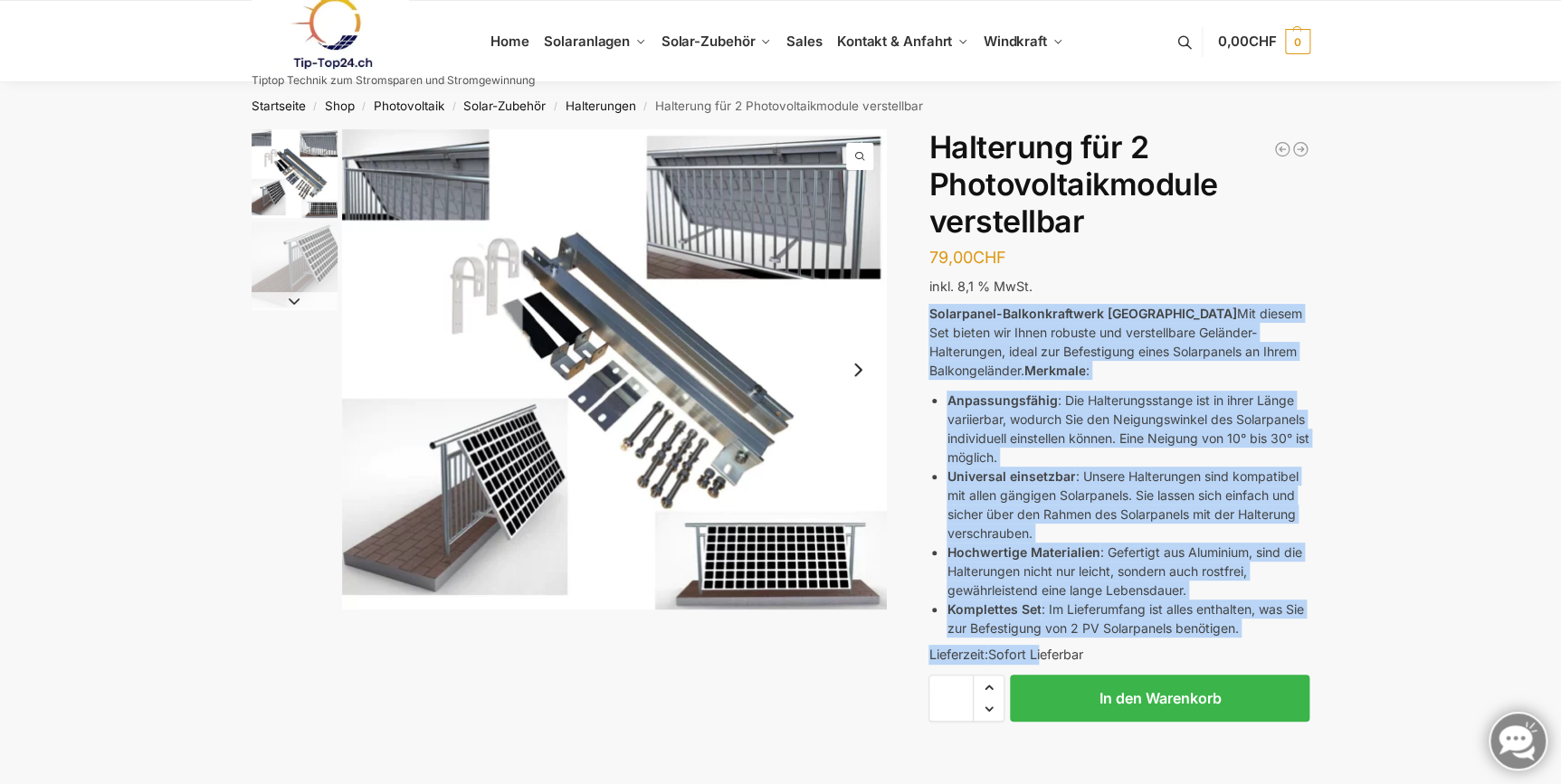
drag, startPoint x: 1044, startPoint y: 653, endPoint x: 923, endPoint y: 306, distance: 367.5
click at [923, 306] on div "Beschreibung Zusätzliche Informationen 79,00 CHF In den Warenkorb Halterung für…" at bounding box center [780, 476] width 1135 height 694
drag, startPoint x: 927, startPoint y: 314, endPoint x: 1213, endPoint y: 649, distance: 440.5
click at [1213, 649] on div "Halterung für 1 Photovoltaik Module verstellbar 39,00 CHF Aufständerung Terrass…" at bounding box center [1119, 462] width 381 height 665
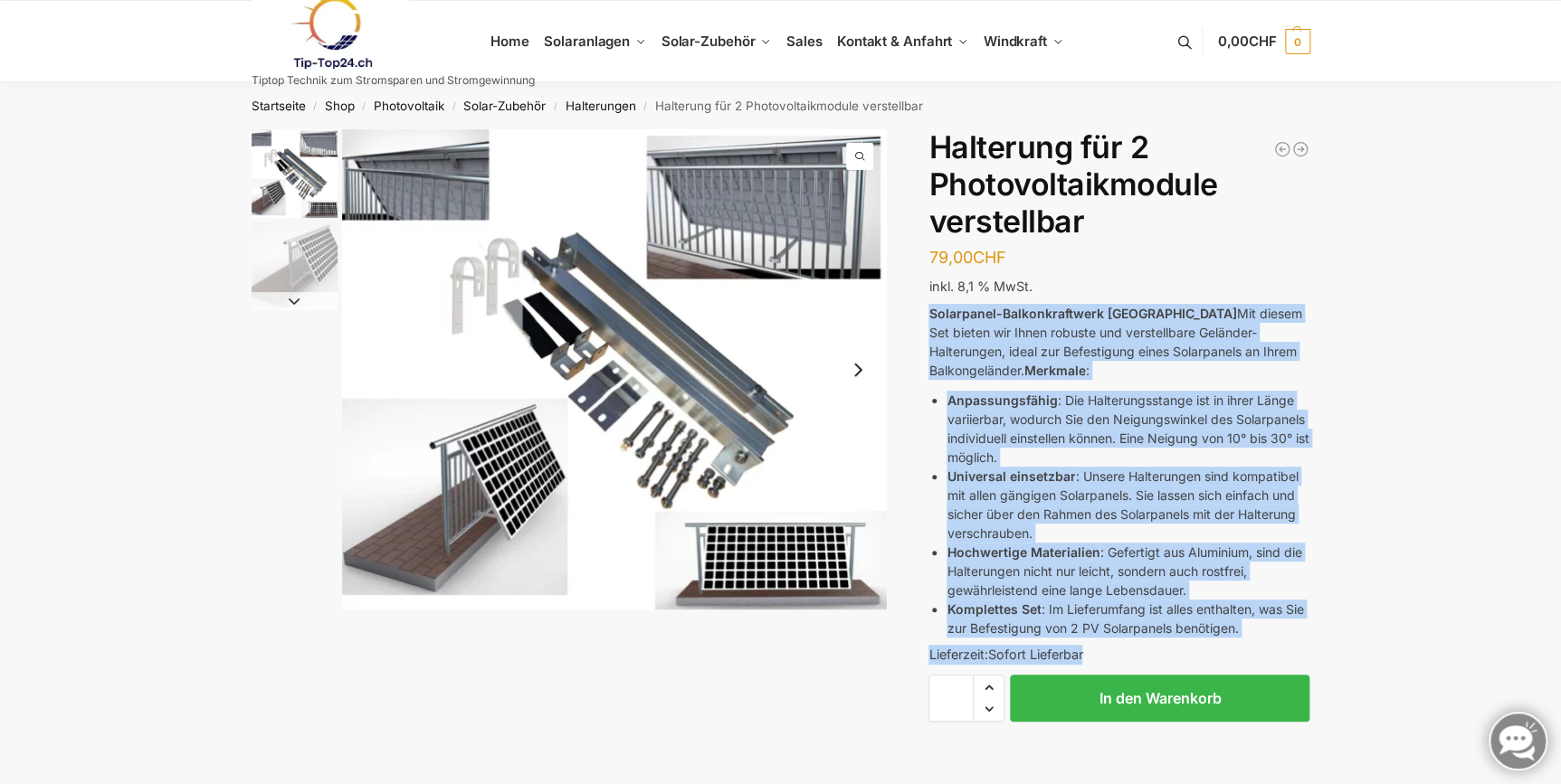
drag, startPoint x: 1213, startPoint y: 649, endPoint x: 1451, endPoint y: 496, distance: 282.9
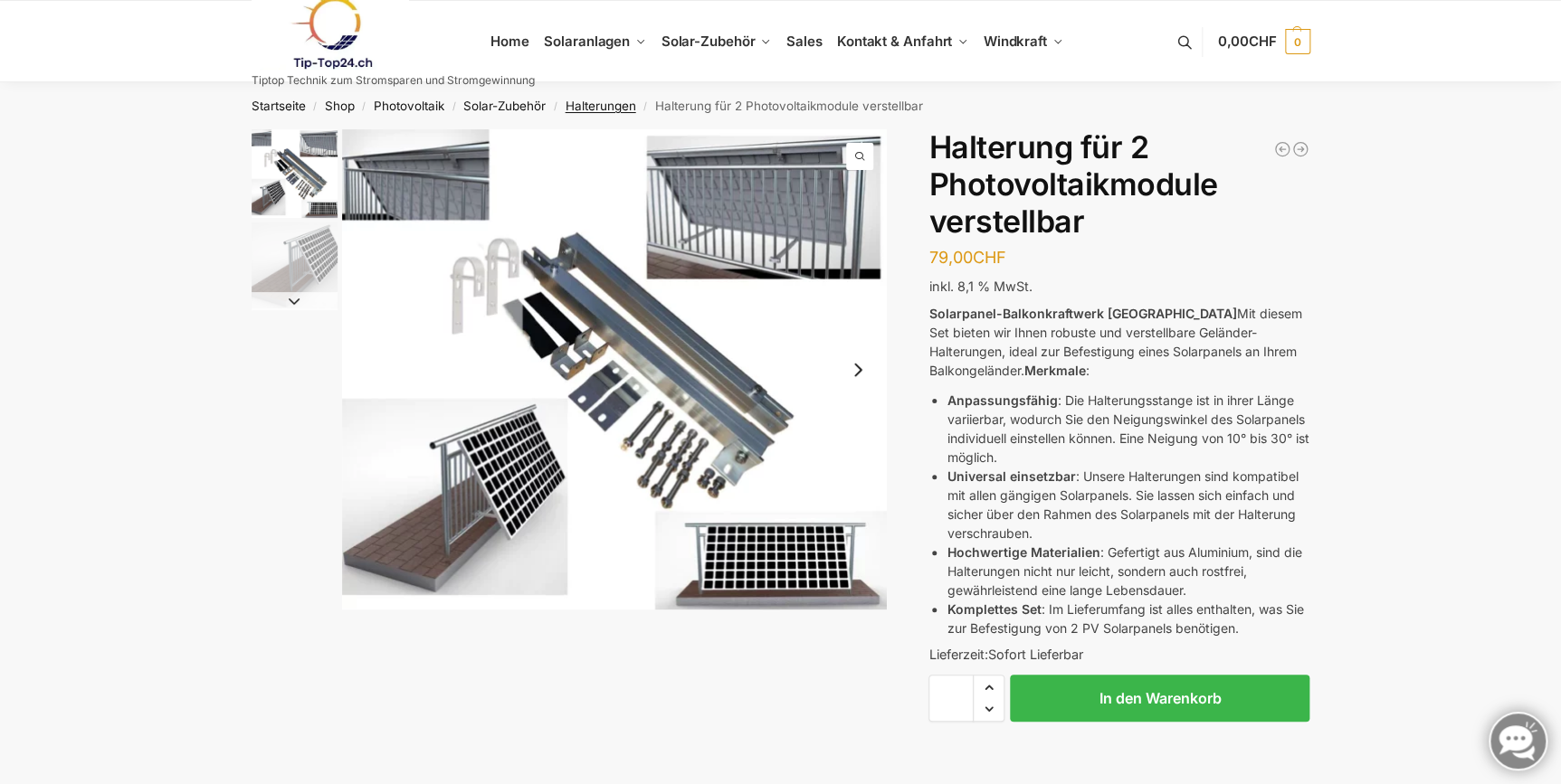
click at [611, 99] on link "Halterungen" at bounding box center [601, 106] width 71 height 14
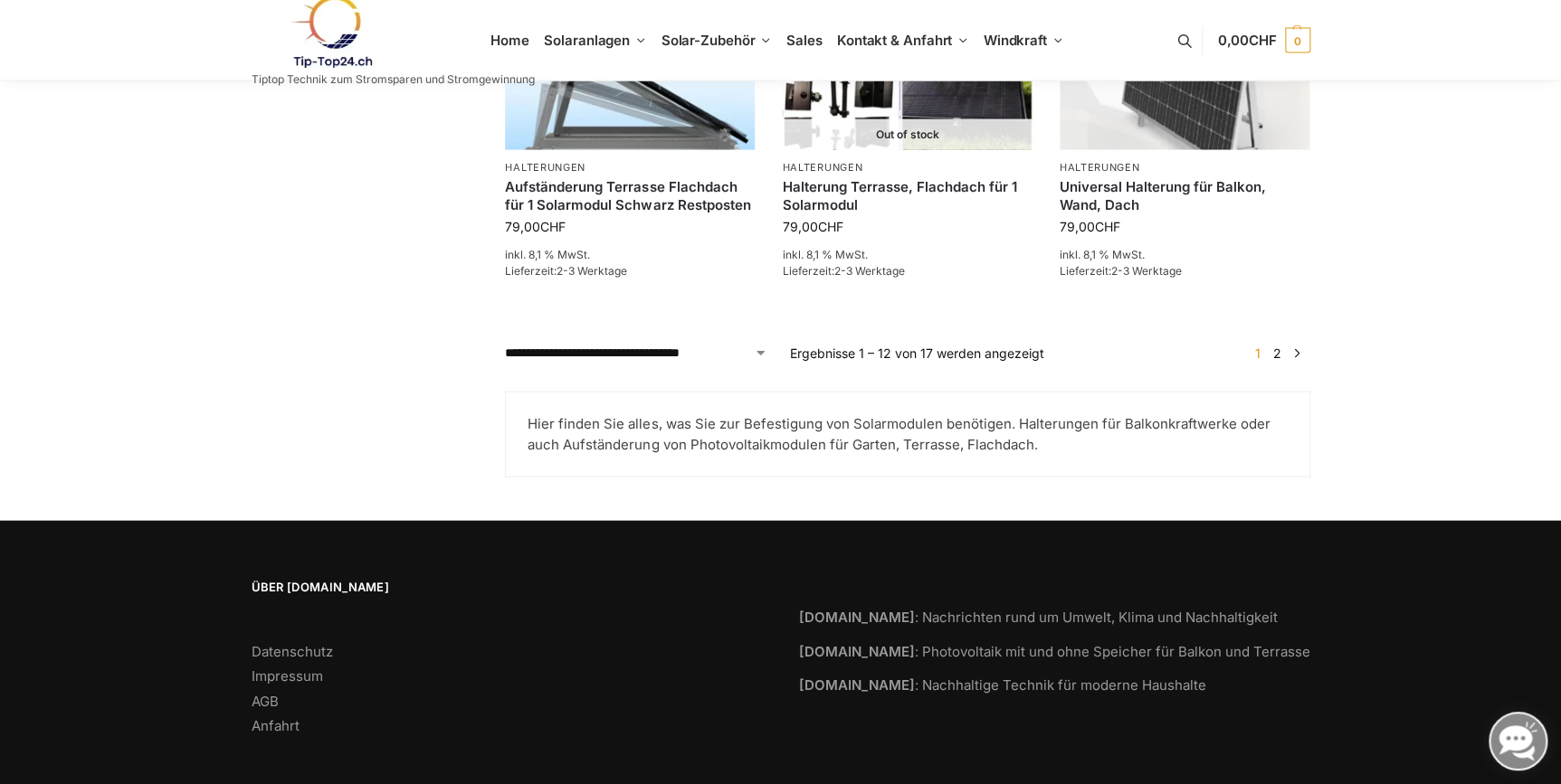
scroll to position [1601, 0]
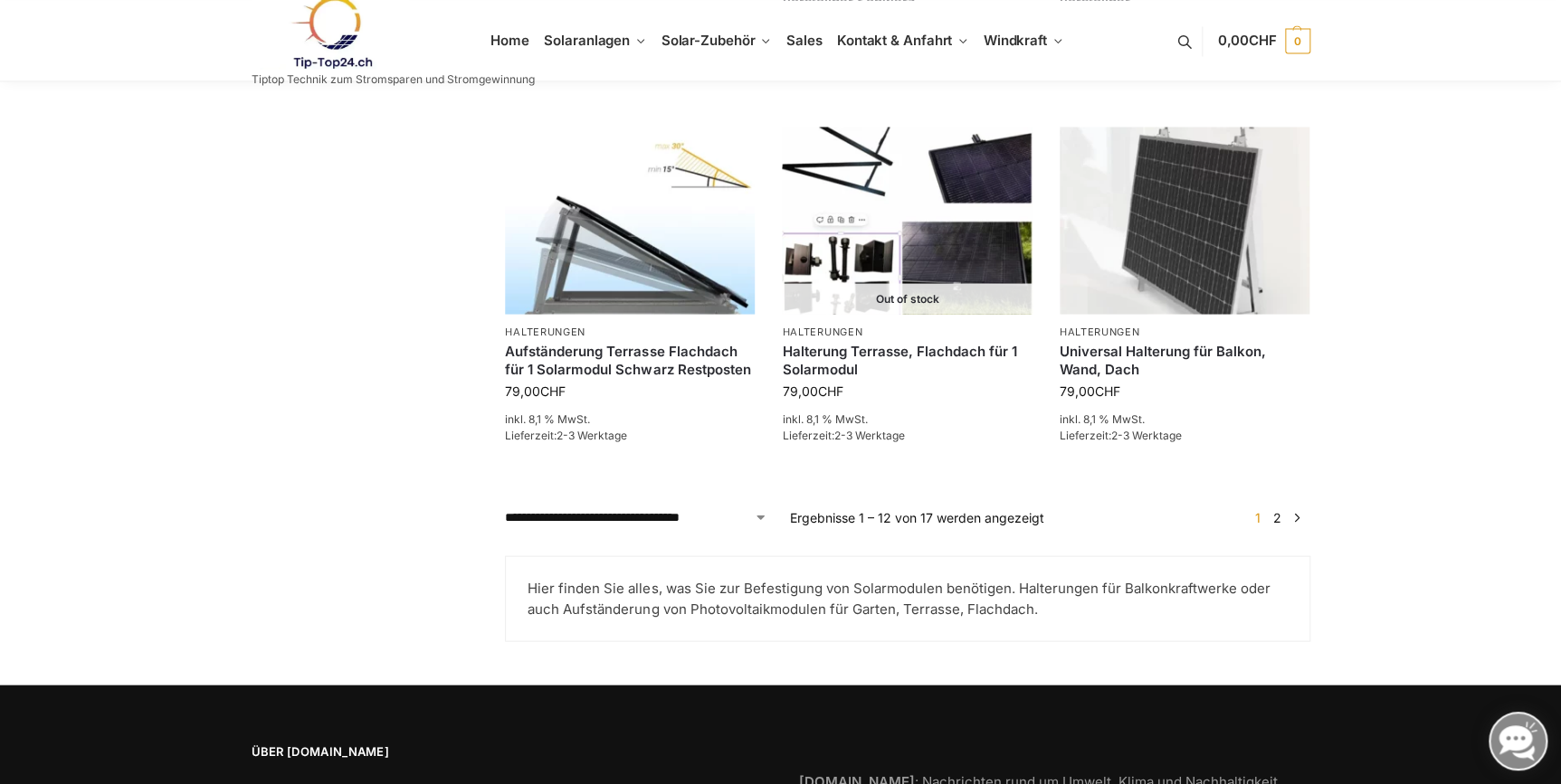
click at [1277, 510] on link "2" at bounding box center [1277, 517] width 17 height 15
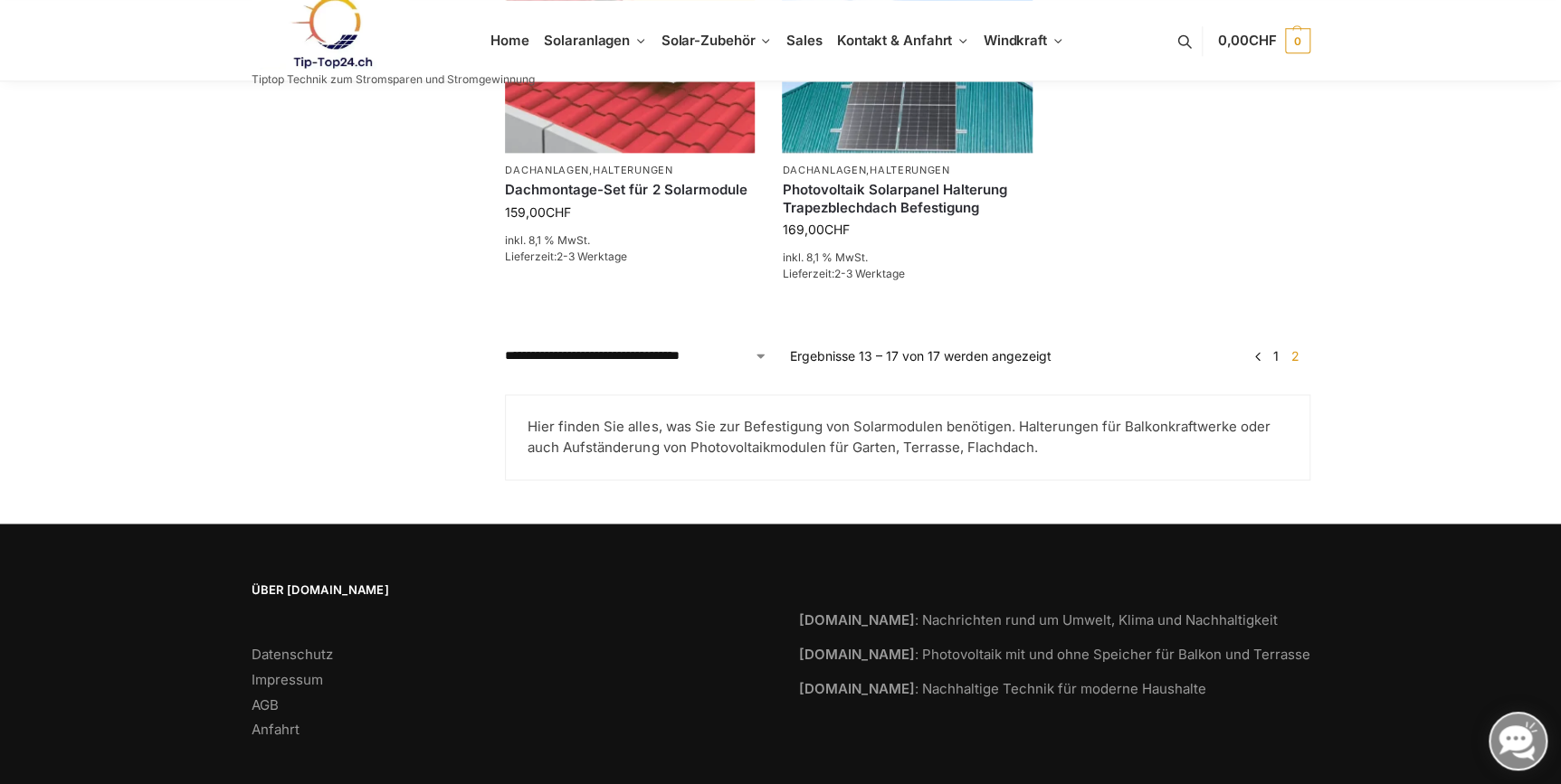
scroll to position [1069, 0]
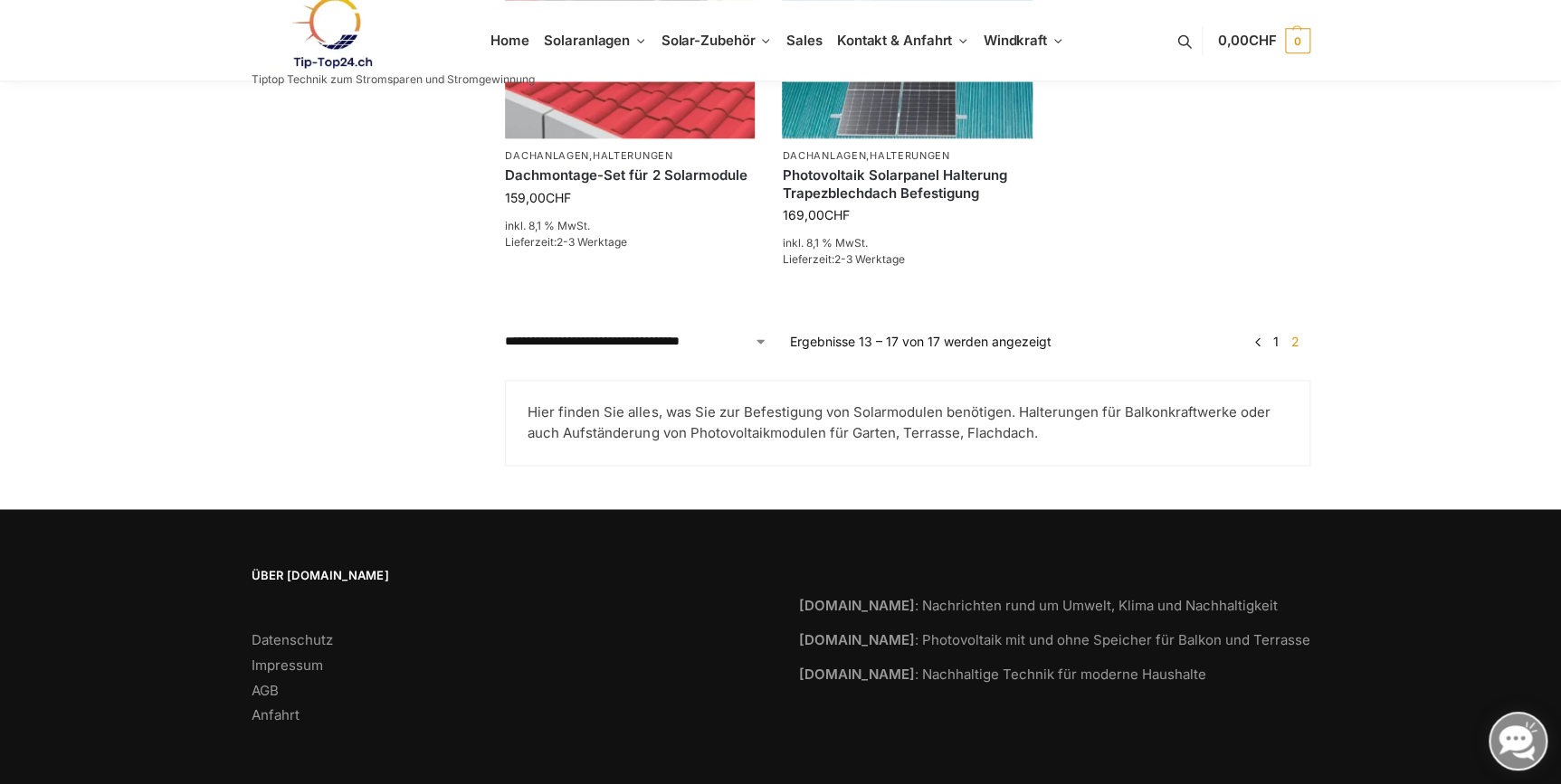
click at [1275, 344] on link "1" at bounding box center [1275, 341] width 14 height 15
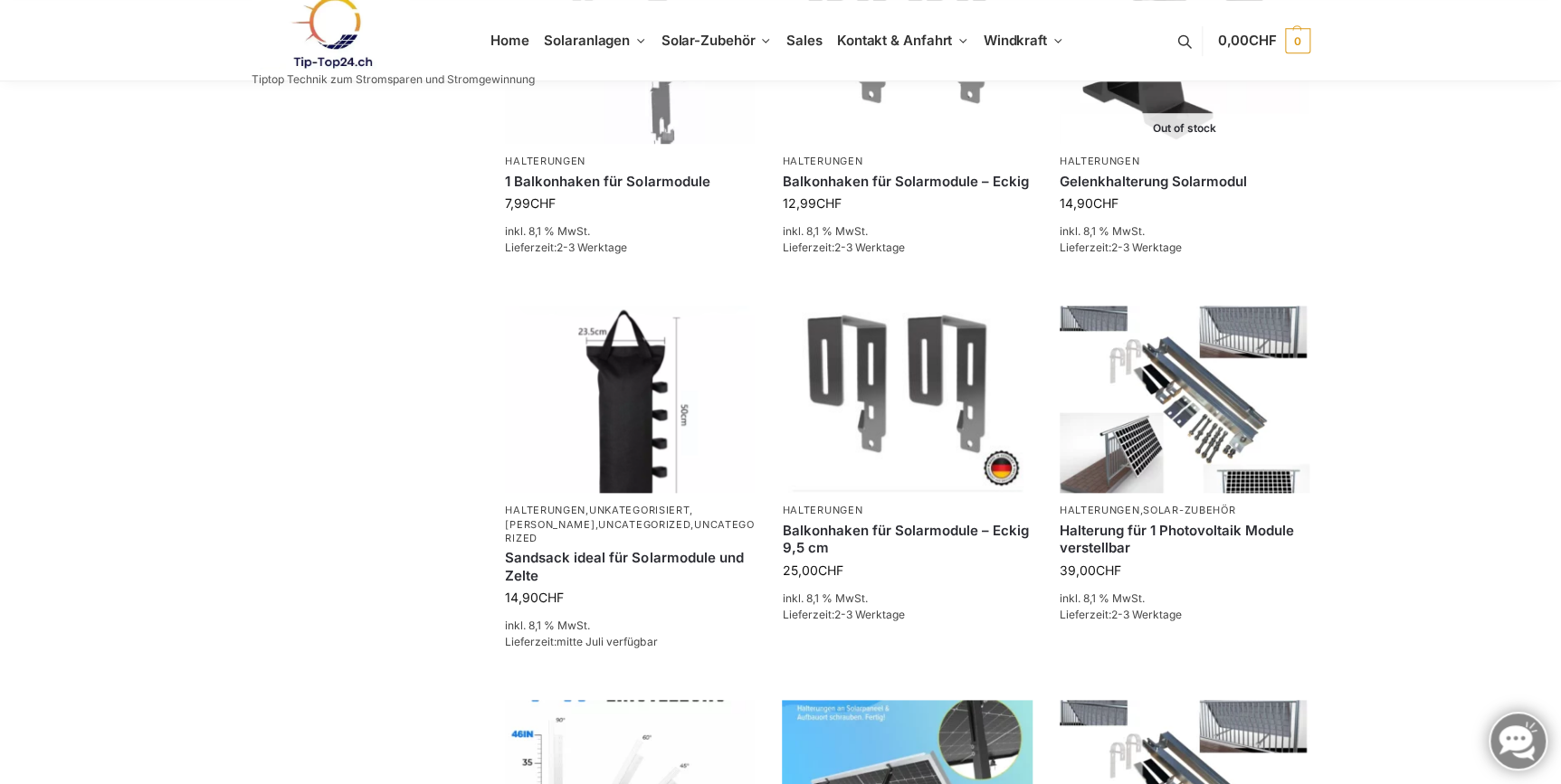
scroll to position [657, 0]
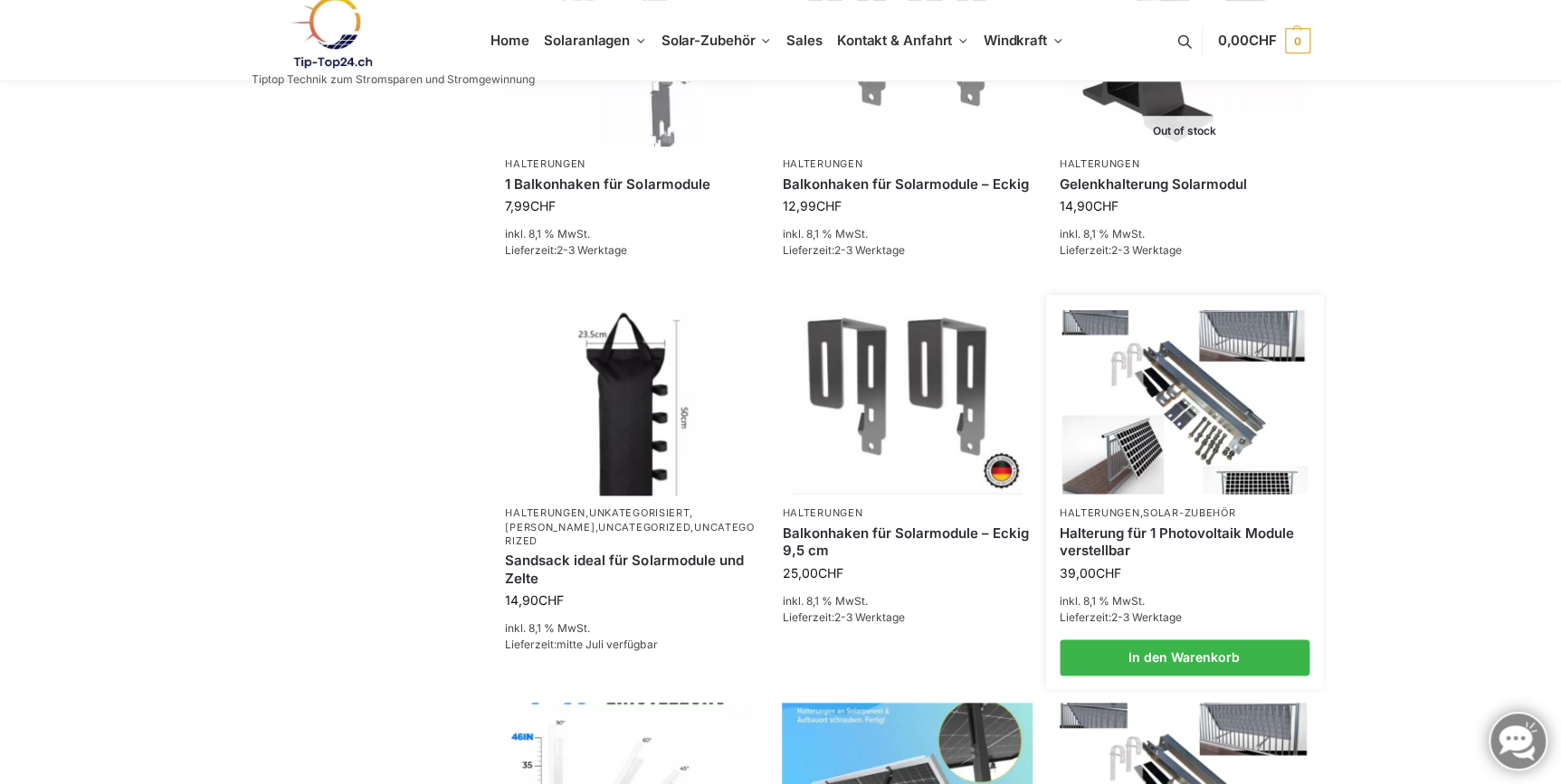
click at [1129, 440] on img at bounding box center [1184, 402] width 245 height 184
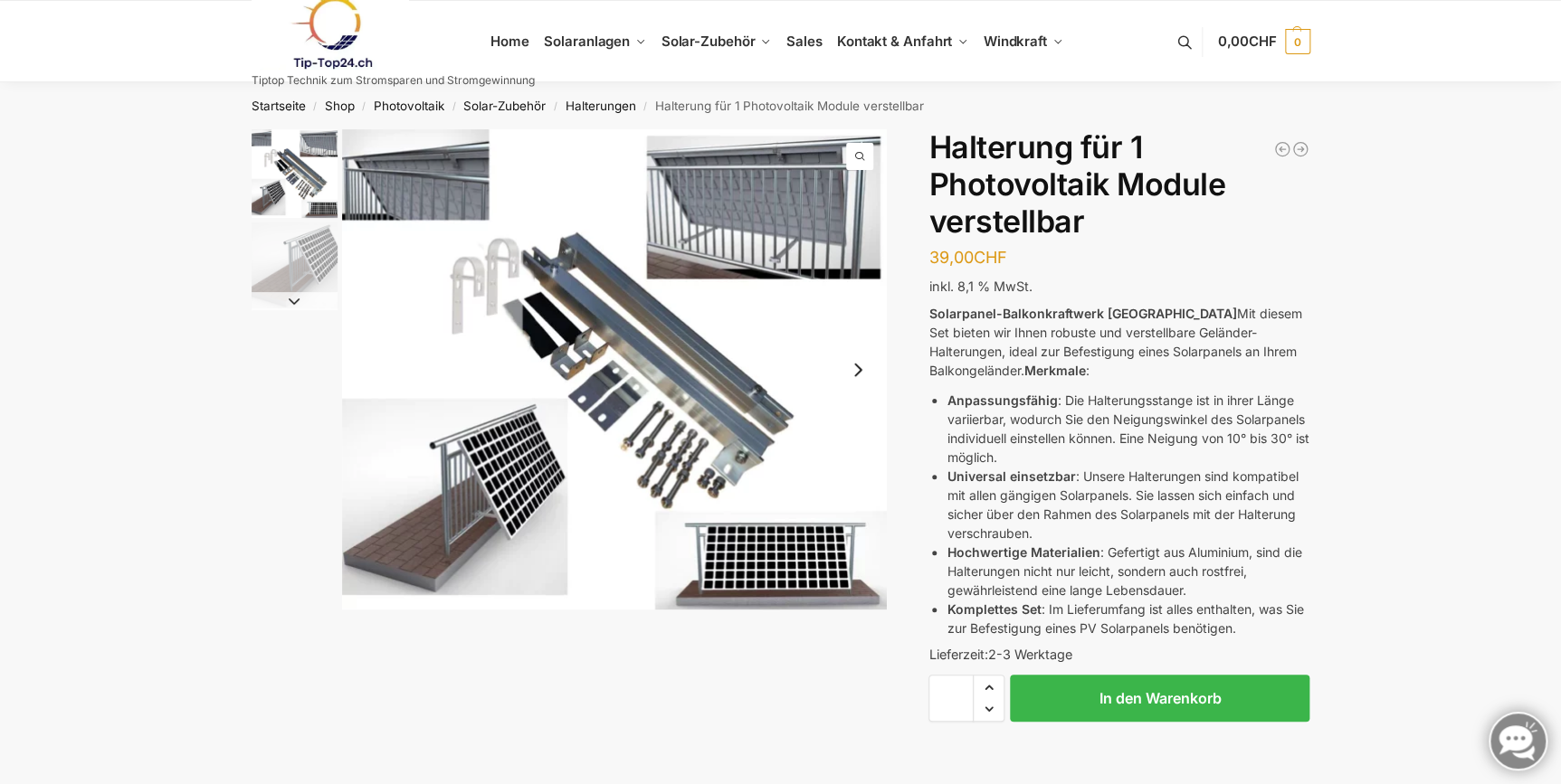
click at [261, 250] on img "2 / 2" at bounding box center [294, 266] width 86 height 86
